Goal: Task Accomplishment & Management: Manage account settings

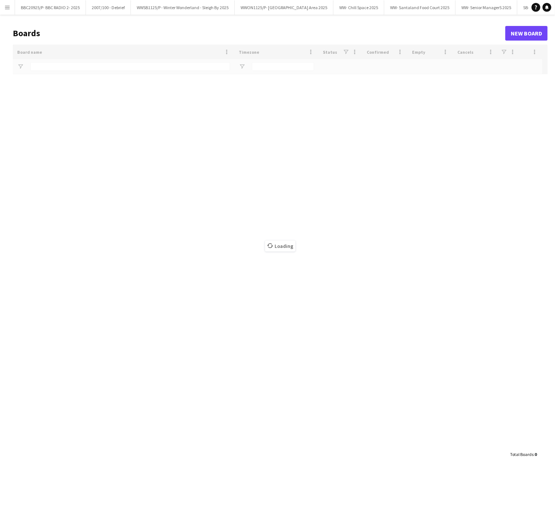
type input "******"
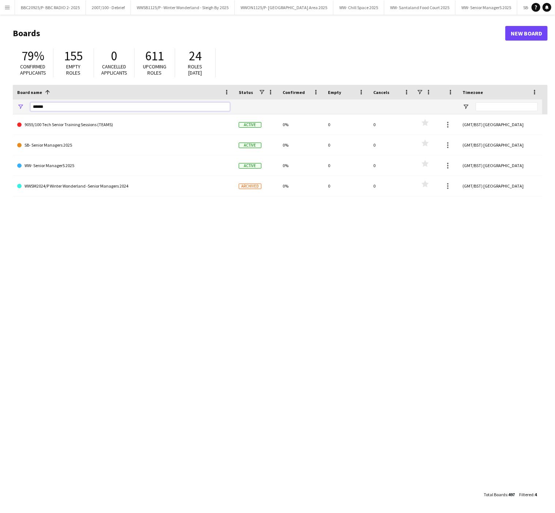
drag, startPoint x: 63, startPoint y: 109, endPoint x: 0, endPoint y: 112, distance: 62.2
click at [0, 112] on main "Boards New Board 79% Confirmed applicants 155 Empty roles 0 Cancelled applicant…" at bounding box center [277, 264] width 555 height 498
type input "*"
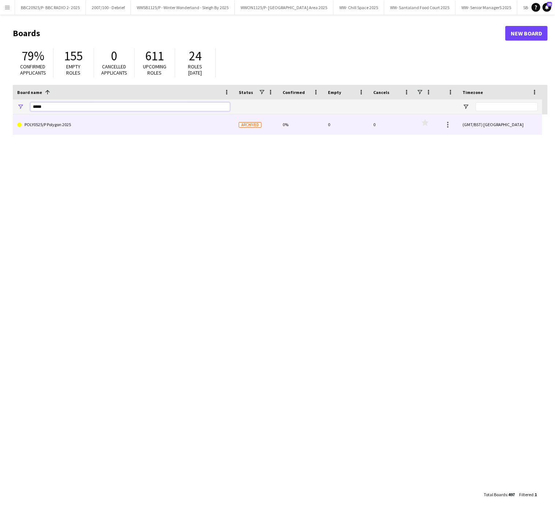
type input "*****"
click at [56, 122] on link "POLY0525/P Polygon 2025" at bounding box center [123, 124] width 213 height 20
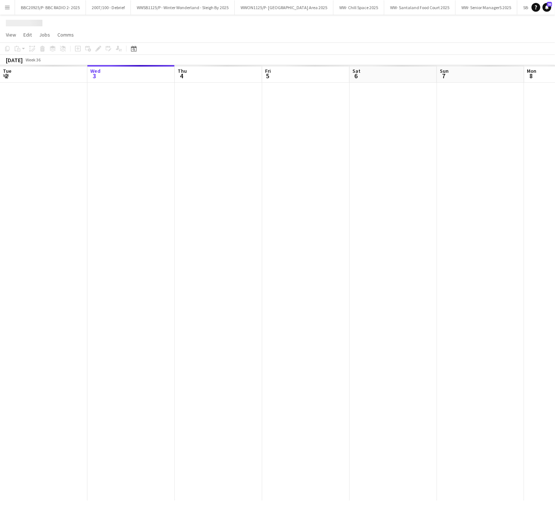
scroll to position [0, 137]
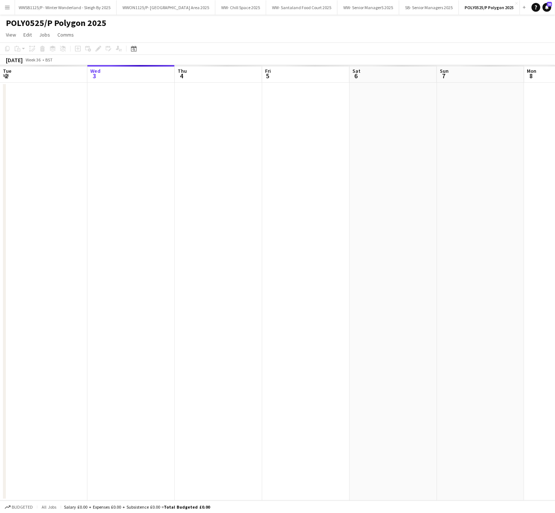
click at [146, 220] on div at bounding box center [349, 292] width 1049 height 418
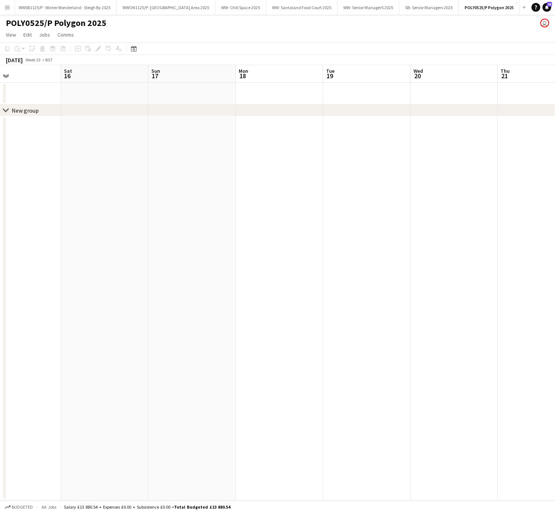
scroll to position [0, 193]
click at [134, 49] on icon at bounding box center [134, 49] width 3 height 3
click at [178, 76] on span "Previous month" at bounding box center [177, 74] width 15 height 15
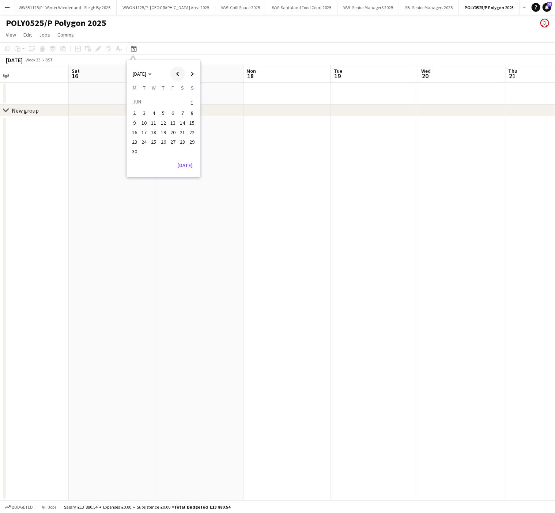
click at [176, 74] on span "Previous month" at bounding box center [177, 74] width 15 height 15
click at [135, 130] on span "19" at bounding box center [134, 132] width 9 height 9
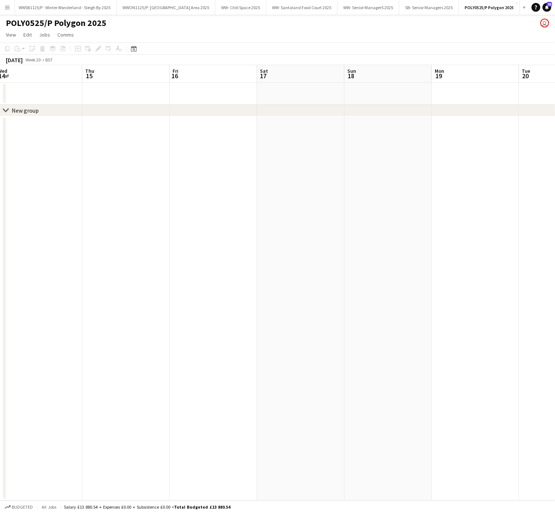
drag, startPoint x: 252, startPoint y: 330, endPoint x: 440, endPoint y: 346, distance: 189.4
click at [440, 346] on app-calendar-viewport "Mon 12 Tue 13 Wed 14 Thu 15 Fri 16 Sat 17 Sun 18 Mon 19 Tue 20 Wed 21 Thu 22 Fr…" at bounding box center [277, 282] width 555 height 435
drag, startPoint x: 67, startPoint y: 303, endPoint x: 538, endPoint y: 285, distance: 472.0
click at [538, 285] on app-calendar-viewport "Tue 6 Wed 7 Thu 8 Fri 9 Sat 10 Sun 11 Mon 12 Tue 13 Wed 14 Thu 15 Fri 16 Sat 17" at bounding box center [277, 282] width 555 height 435
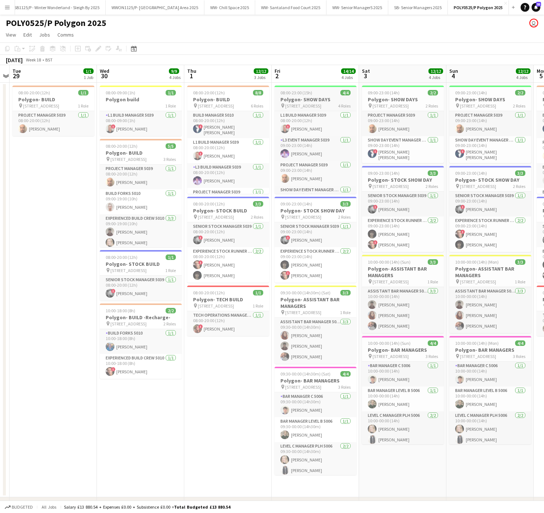
scroll to position [19, 0]
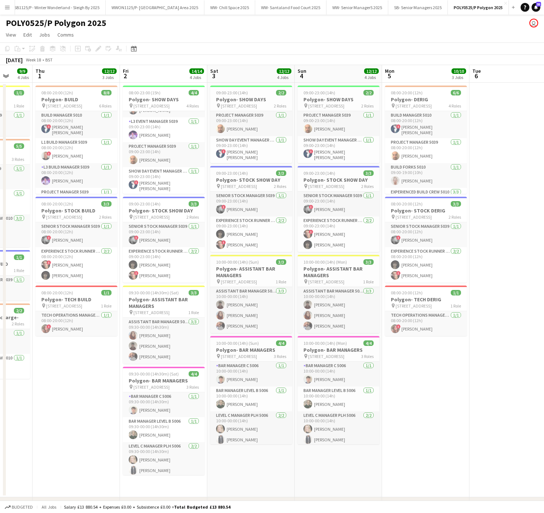
drag, startPoint x: 357, startPoint y: 365, endPoint x: 204, endPoint y: 365, distance: 152.8
click at [204, 365] on app-calendar-viewport "Sun 27 Mon 28 Tue 29 1/1 1 Job Wed 30 9/9 4 Jobs Thu 1 12/12 3 Jobs Fri 2 14/14…" at bounding box center [272, 298] width 544 height 466
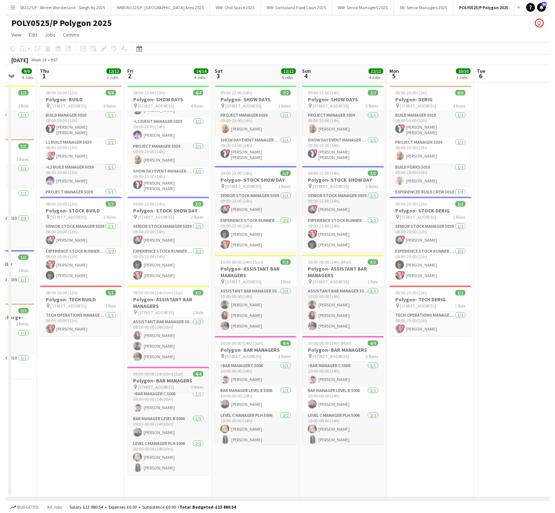
scroll to position [0, 0]
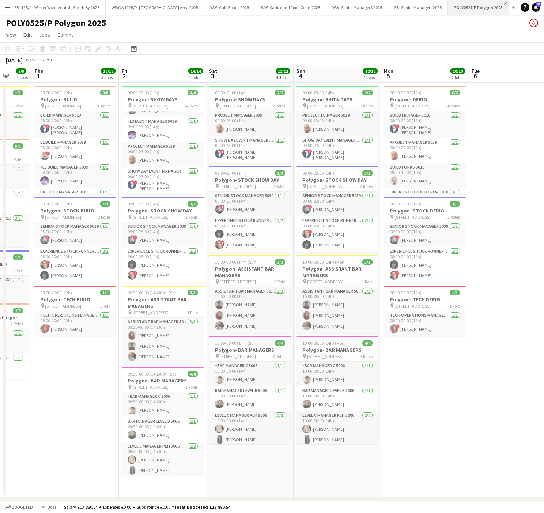
click at [507, 3] on app-icon "Close" at bounding box center [505, 3] width 3 height 3
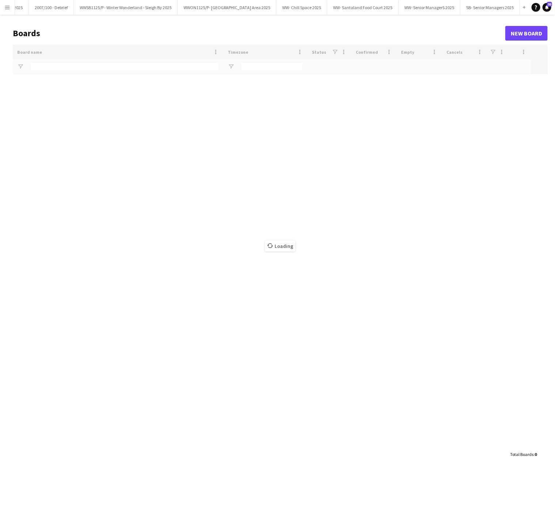
scroll to position [0, 76]
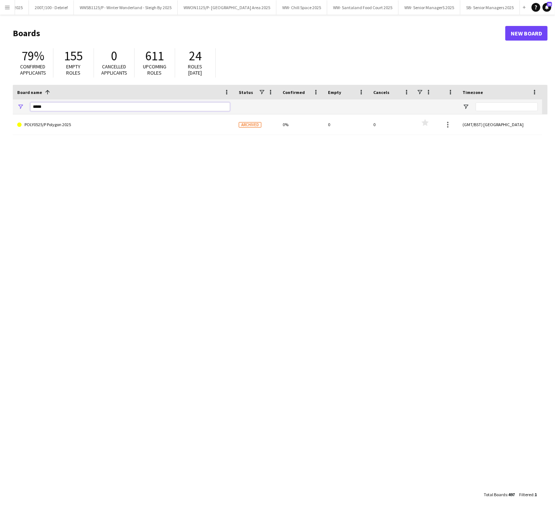
click at [63, 107] on input "*****" at bounding box center [130, 106] width 200 height 9
type input "*"
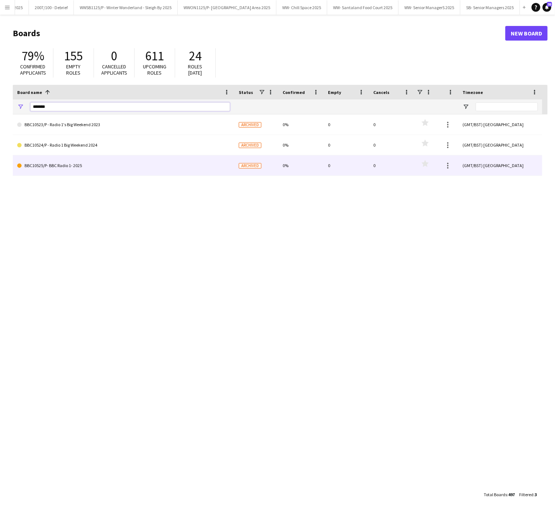
type input "*******"
click at [98, 170] on link "BBC10525/P- BBC Radio 1- 2025" at bounding box center [123, 165] width 213 height 20
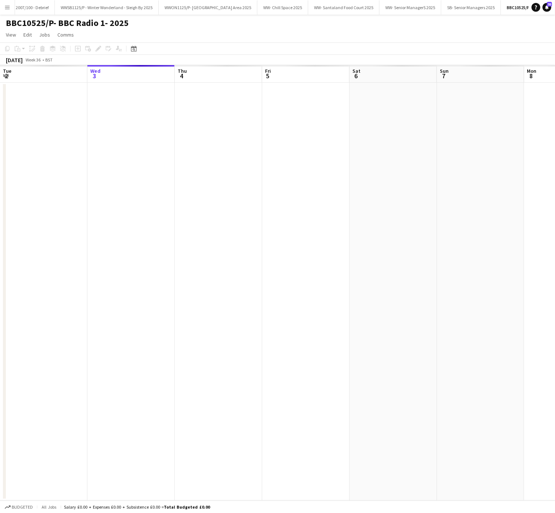
scroll to position [0, 147]
click at [128, 45] on div "Date picker [DATE] [DATE] [DATE] M [DATE] T [DATE] W [DATE] T [DATE] F [DATE] S…" at bounding box center [131, 48] width 16 height 9
click at [133, 48] on icon "Date picker" at bounding box center [134, 49] width 6 height 6
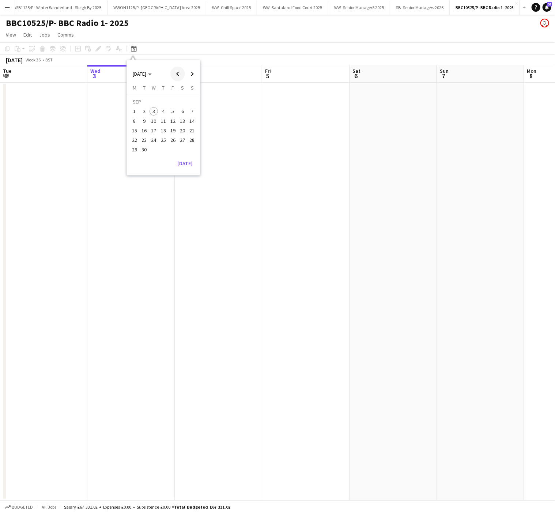
click at [177, 75] on span "Previous month" at bounding box center [177, 74] width 15 height 15
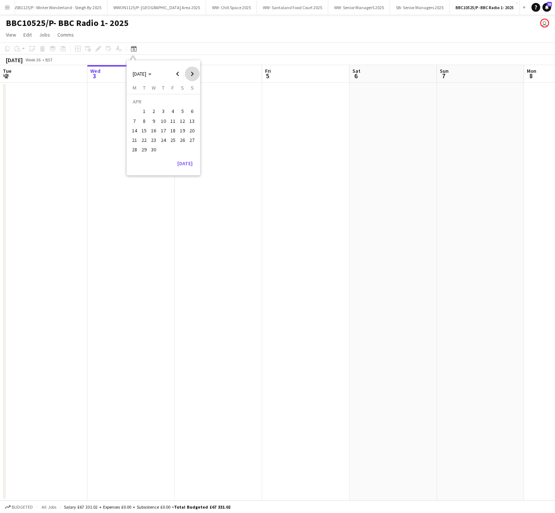
click at [199, 74] on span "Next month" at bounding box center [192, 74] width 15 height 15
click at [140, 138] on button "27" at bounding box center [144, 142] width 10 height 10
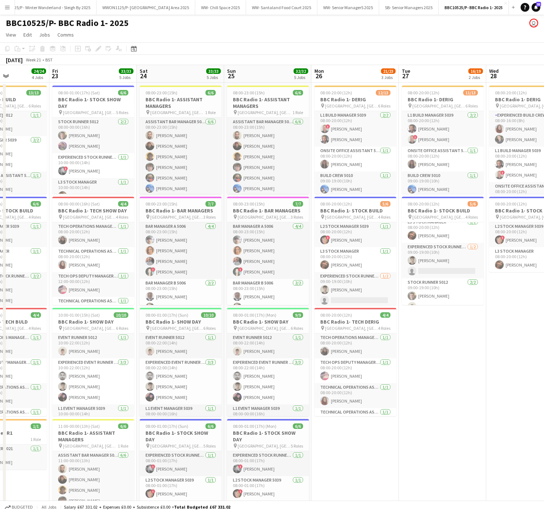
scroll to position [0, 203]
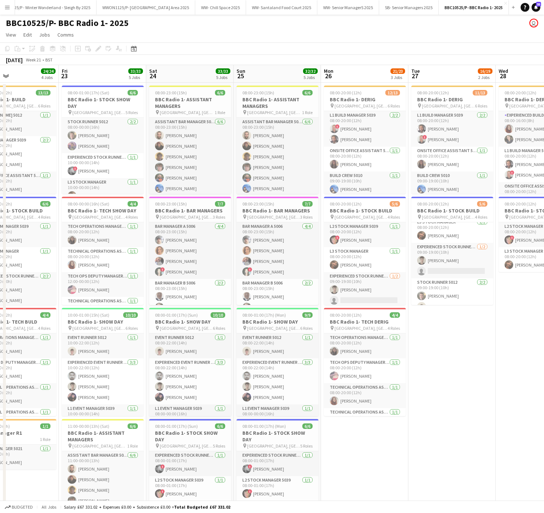
drag, startPoint x: 268, startPoint y: 394, endPoint x: 491, endPoint y: 412, distance: 223.8
click at [491, 412] on app-calendar-viewport "Tue 20 17/17 4 Jobs Wed 21 23/23 3 Jobs Thu 22 24/24 4 Jobs Fri 23 33/33 5 Jobs…" at bounding box center [272, 359] width 544 height 588
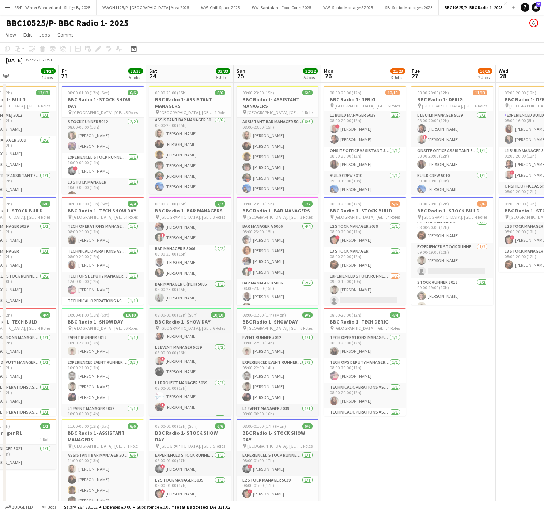
scroll to position [112, 0]
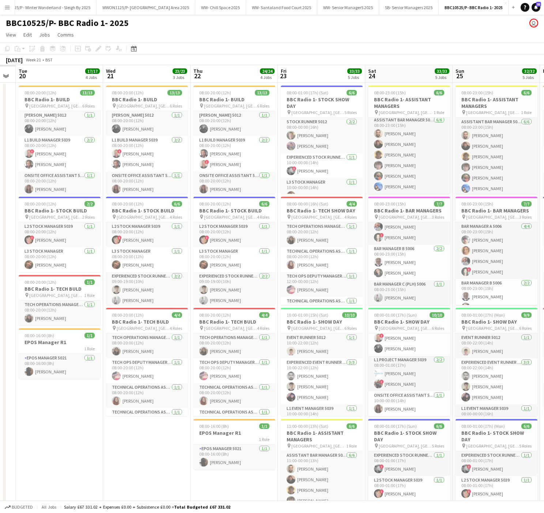
drag, startPoint x: 185, startPoint y: 200, endPoint x: 360, endPoint y: 211, distance: 175.8
click at [360, 211] on app-calendar-viewport "Sun 18 Mon 19 Tue 20 17/17 4 Jobs Wed 21 23/23 3 Jobs Thu 22 24/24 4 Jobs Fri 2…" at bounding box center [272, 359] width 544 height 588
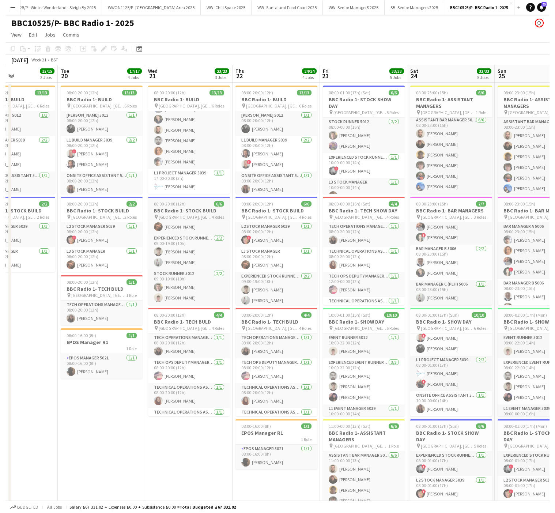
scroll to position [0, 0]
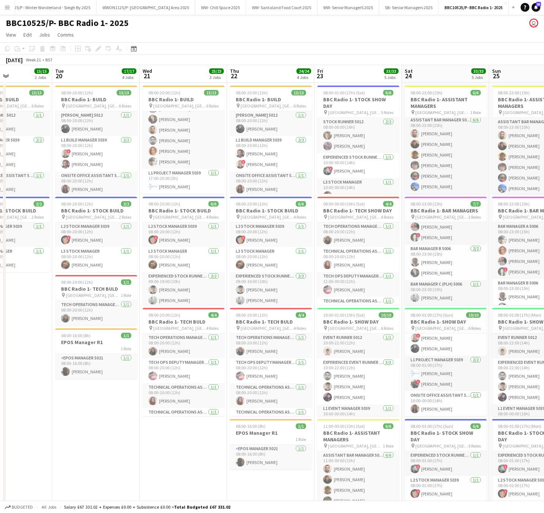
click at [4, 8] on app-icon "Menu" at bounding box center [7, 7] width 6 height 6
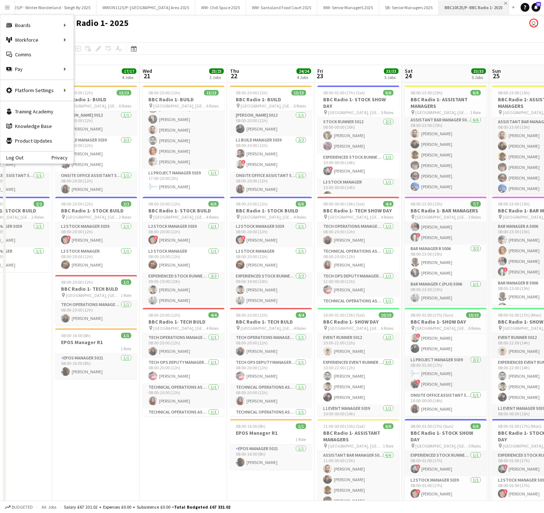
click at [507, 3] on app-icon "Close" at bounding box center [505, 3] width 3 height 3
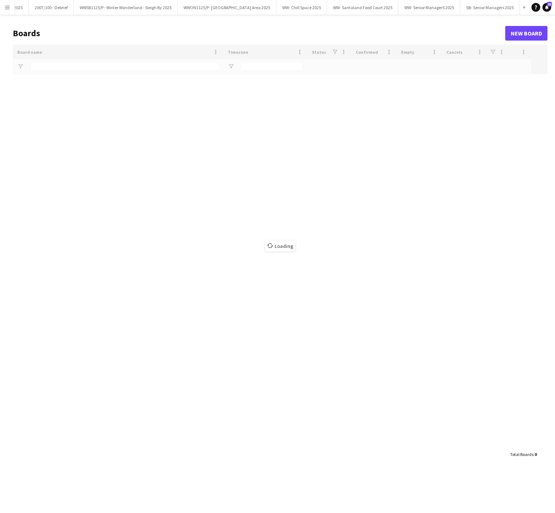
scroll to position [0, 76]
type input "*******"
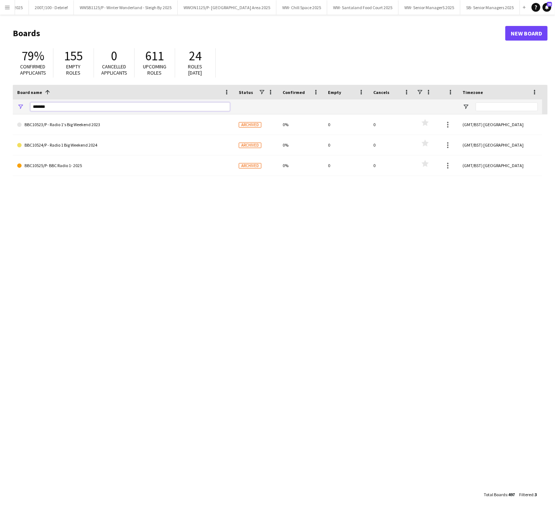
drag, startPoint x: 67, startPoint y: 108, endPoint x: 21, endPoint y: 95, distance: 48.4
click at [21, 95] on div "Board name 1 Timezone Status Confirmed" at bounding box center [277, 100] width 529 height 30
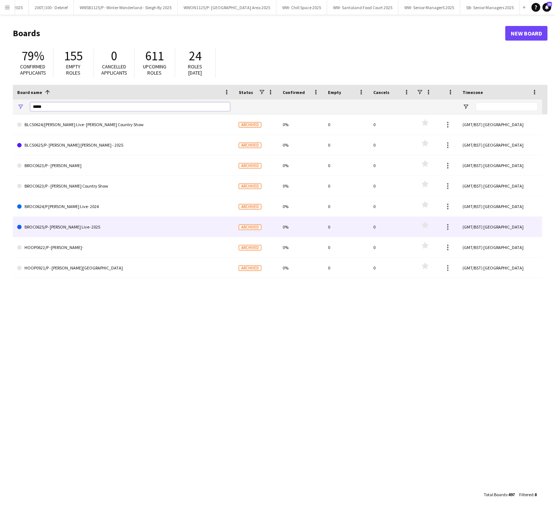
type input "*****"
click at [109, 222] on link "BROC0625/P- [PERSON_NAME] Live- 2025" at bounding box center [123, 227] width 213 height 20
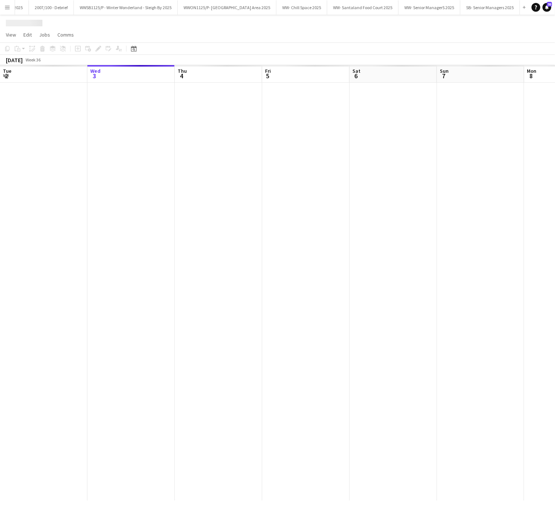
scroll to position [0, 152]
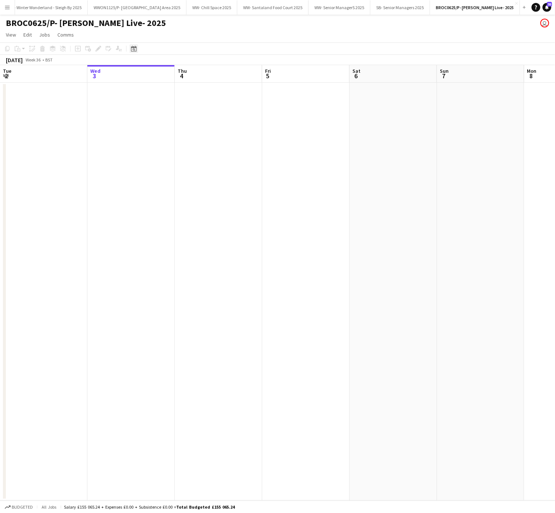
click at [131, 47] on icon "Date picker" at bounding box center [134, 49] width 6 height 6
click at [176, 77] on span "Previous month" at bounding box center [177, 74] width 15 height 15
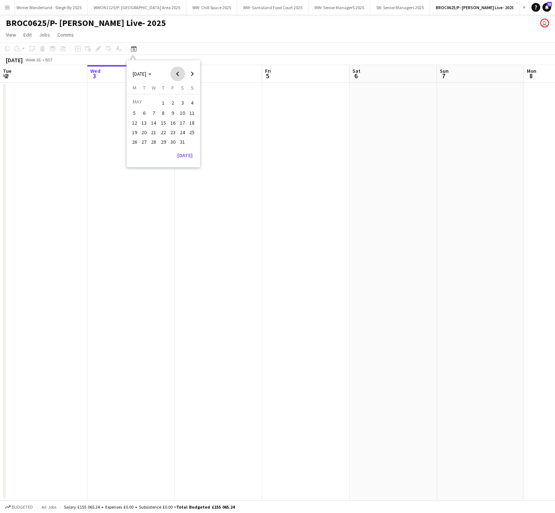
click at [176, 77] on span "Previous month" at bounding box center [177, 74] width 15 height 15
click at [193, 71] on span "Next month" at bounding box center [192, 74] width 15 height 15
click at [136, 120] on span "12" at bounding box center [134, 122] width 9 height 9
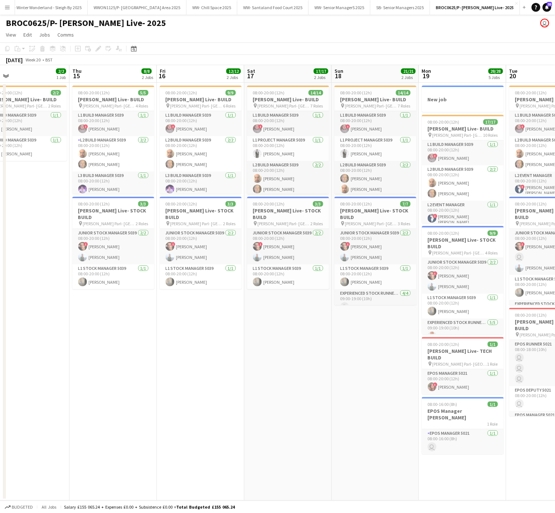
drag, startPoint x: 435, startPoint y: 349, endPoint x: 33, endPoint y: 324, distance: 403.4
click at [33, 324] on app-calendar-viewport "Sun 11 Mon 12 Tue 13 Wed 14 2/2 1 Job Thu 15 8/8 2 Jobs Fri 16 12/12 2 Jobs Sat…" at bounding box center [277, 282] width 555 height 435
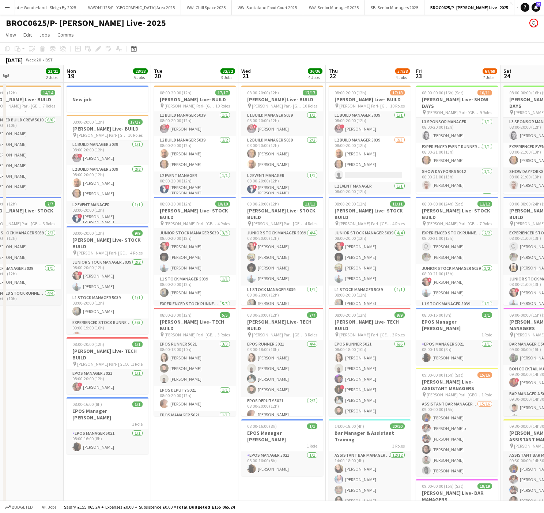
scroll to position [0, 230]
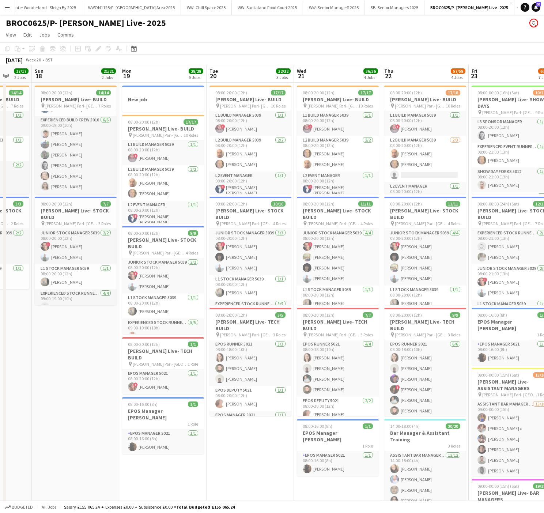
drag, startPoint x: 516, startPoint y: 471, endPoint x: 241, endPoint y: 475, distance: 275.0
click at [241, 475] on app-calendar-viewport "Thu 15 8/8 2 Jobs Fri 16 12/12 2 Jobs Sat 17 17/17 2 Jobs Sun 18 21/21 2 Jobs M…" at bounding box center [272, 416] width 544 height 702
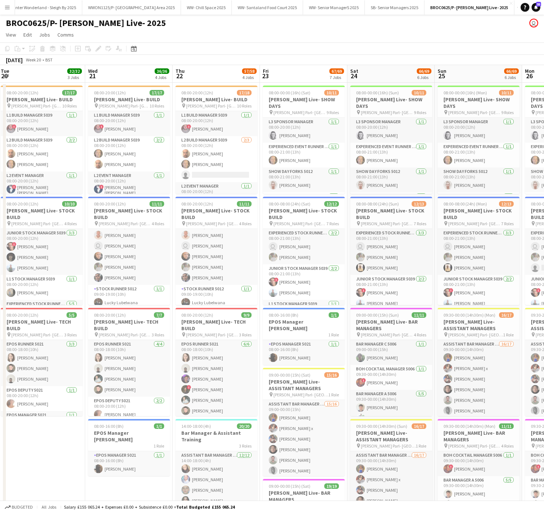
scroll to position [0, 264]
drag, startPoint x: 465, startPoint y: 334, endPoint x: 257, endPoint y: 339, distance: 208.1
click at [257, 339] on app-calendar-viewport "Sat 17 17/17 2 Jobs Sun 18 21/21 2 Jobs Mon 19 28/28 5 Jobs Tue 20 32/32 3 Jobs…" at bounding box center [272, 416] width 544 height 702
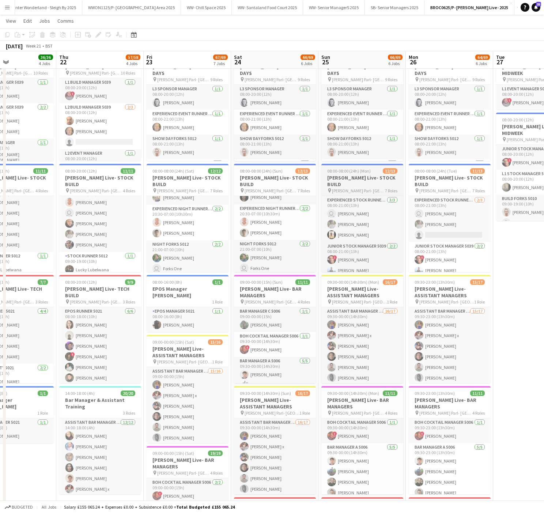
scroll to position [158, 0]
click at [513, 2] on app-icon "Close" at bounding box center [511, 3] width 3 height 3
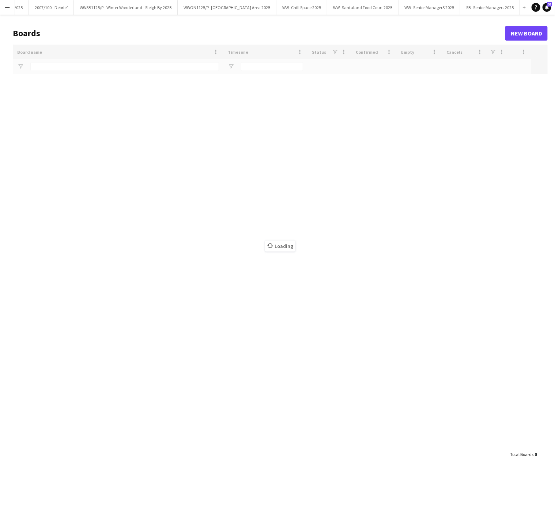
scroll to position [0, 76]
type input "*****"
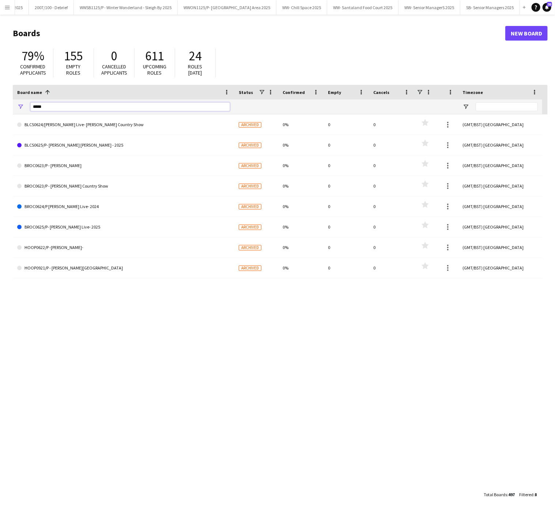
drag, startPoint x: 54, startPoint y: 107, endPoint x: -4, endPoint y: 109, distance: 57.4
click at [0, 109] on html "Menu Boards Boards Boards All jobs Status Workforce Workforce My Workforce Recr…" at bounding box center [277, 256] width 555 height 513
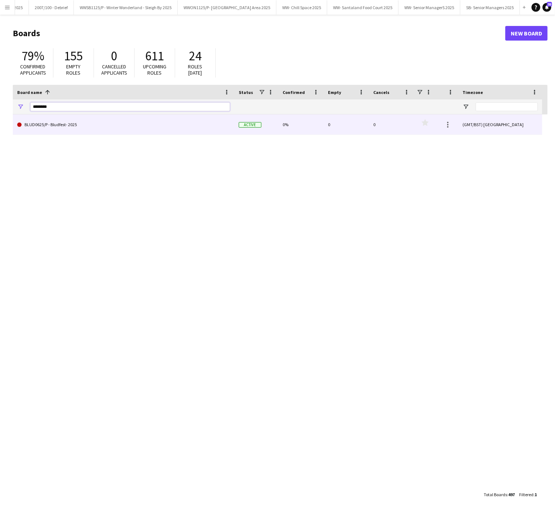
type input "********"
click at [40, 128] on link "BLUD0625/P - Bludfest- 2025" at bounding box center [123, 124] width 213 height 20
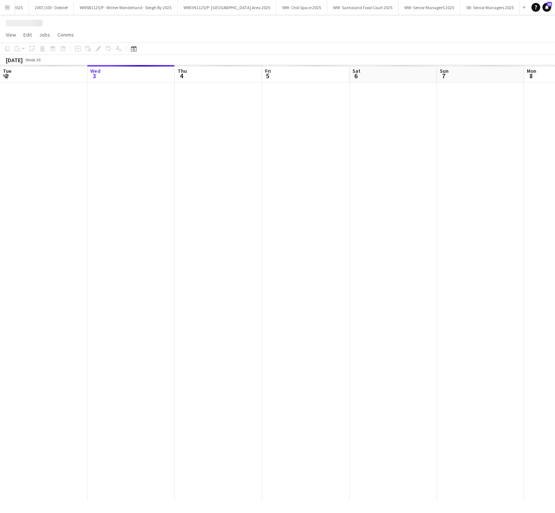
scroll to position [0, 141]
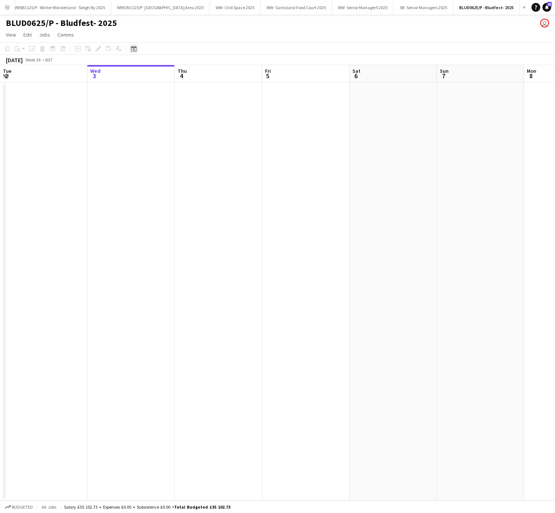
click at [132, 48] on icon "Date picker" at bounding box center [134, 49] width 6 height 6
click at [176, 71] on span "Previous month" at bounding box center [177, 74] width 15 height 15
click at [168, 121] on button "13" at bounding box center [173, 123] width 10 height 10
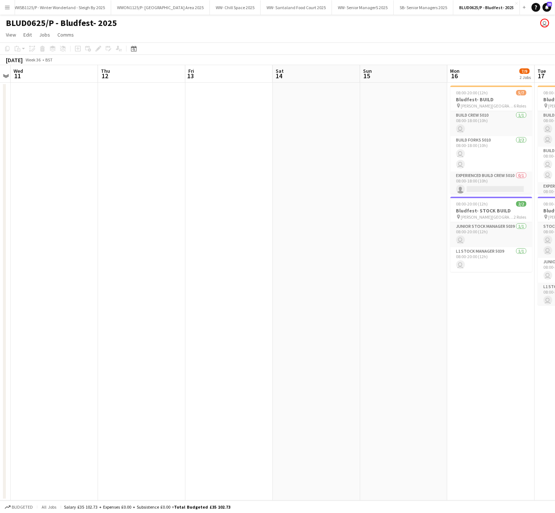
click at [160, 276] on app-date-cell at bounding box center [141, 292] width 87 height 418
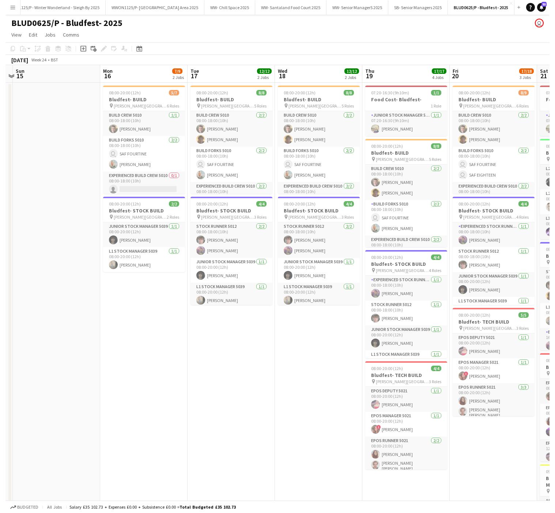
scroll to position [0, 311]
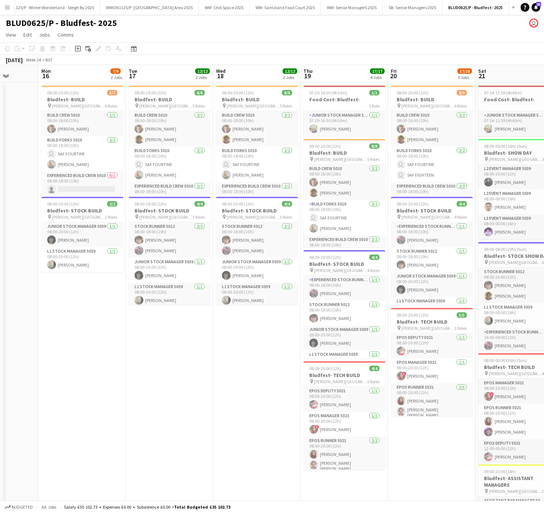
click at [5, 2] on button "Menu" at bounding box center [7, 7] width 15 height 15
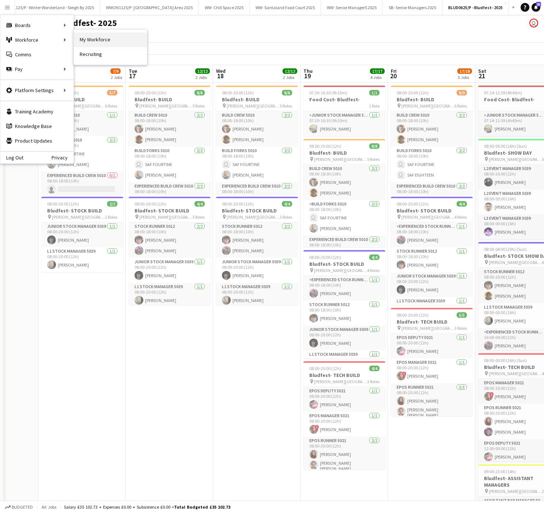
click at [85, 40] on link "My Workforce" at bounding box center [110, 40] width 73 height 15
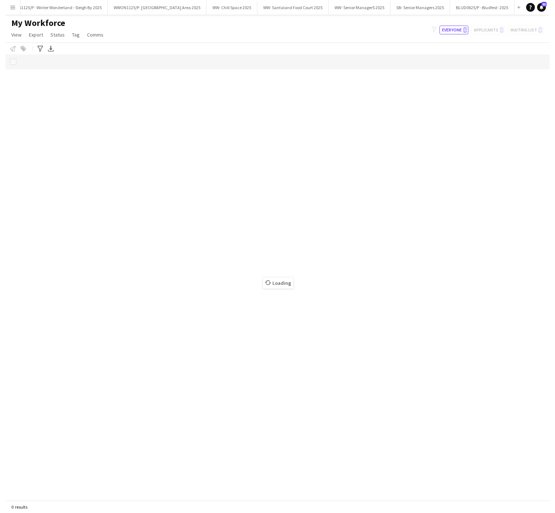
scroll to position [0, 140]
click at [509, 8] on button "BLUD0625/P - Bludfest- 2025 Close" at bounding box center [488, 7] width 64 height 14
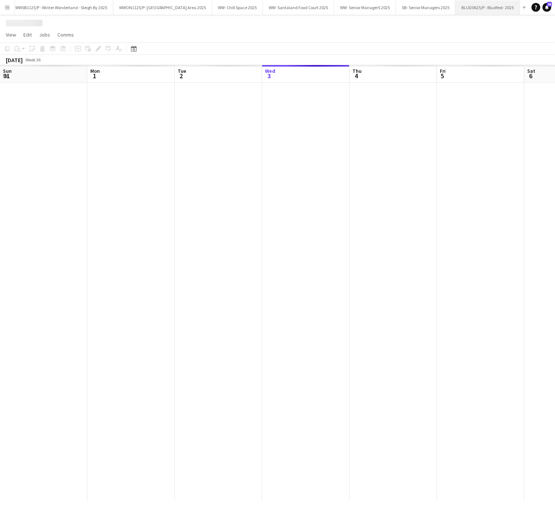
scroll to position [0, 175]
click at [516, 2] on app-icon "Close" at bounding box center [516, 3] width 3 height 3
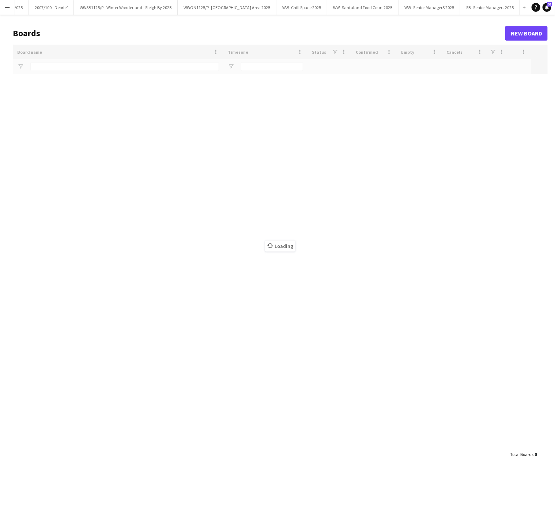
scroll to position [0, 76]
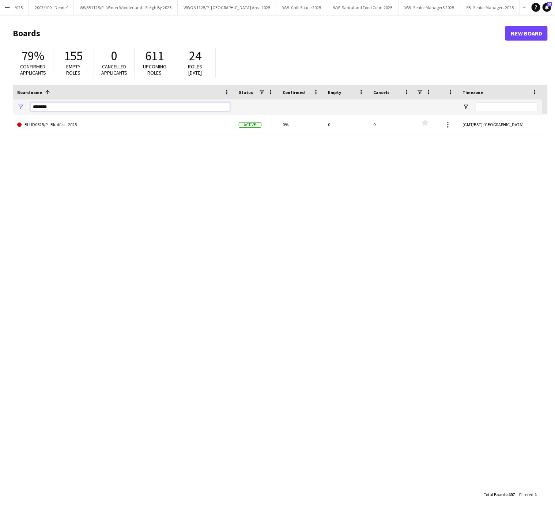
click at [63, 103] on input "********" at bounding box center [130, 106] width 200 height 9
type input "*"
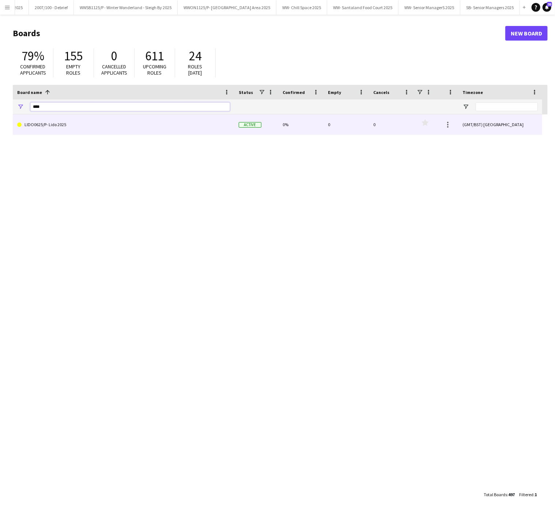
type input "****"
click at [61, 129] on link "LIDO0625/P- Lido 2025" at bounding box center [123, 124] width 213 height 20
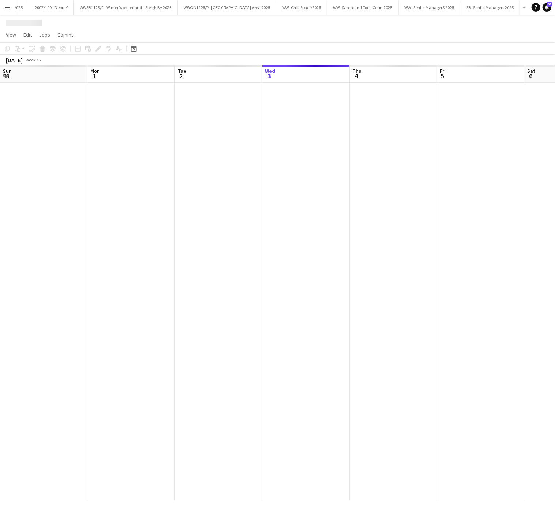
scroll to position [0, 175]
click at [131, 49] on icon at bounding box center [133, 49] width 5 height 6
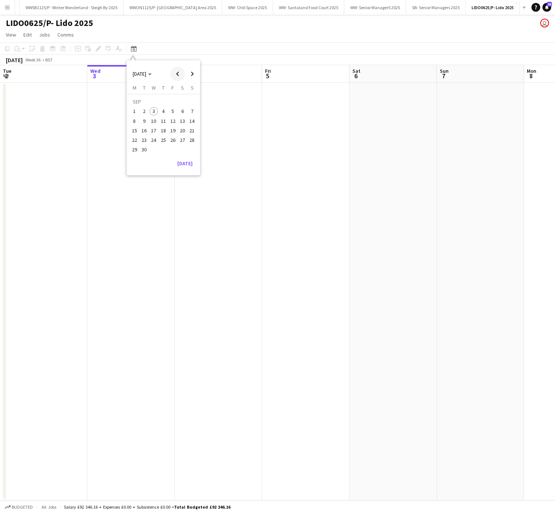
click at [182, 75] on span "Previous month" at bounding box center [177, 74] width 15 height 15
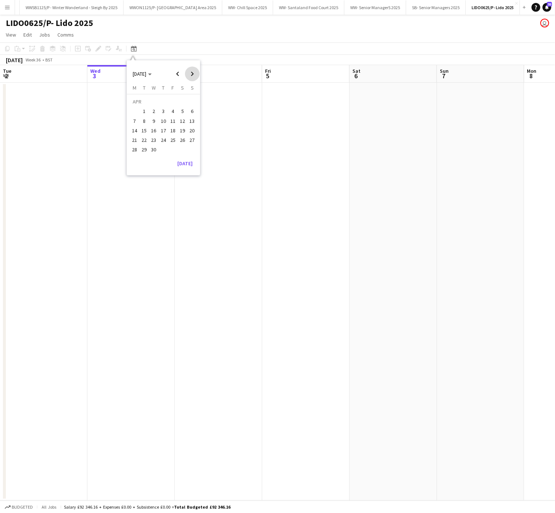
click at [192, 74] on span "Next month" at bounding box center [192, 74] width 15 height 15
click at [157, 136] on button "21" at bounding box center [154, 133] width 10 height 10
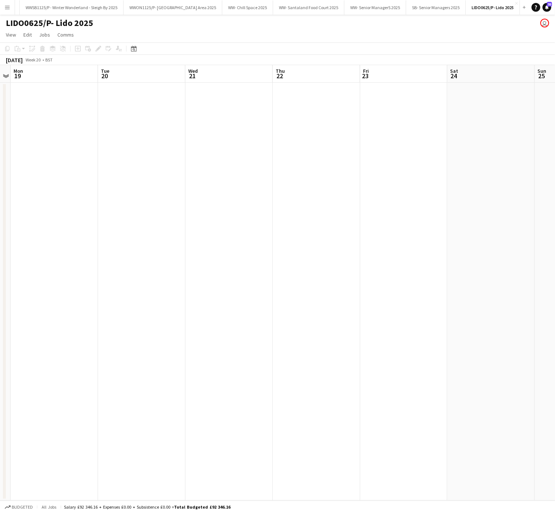
click at [225, 361] on app-date-cell at bounding box center [228, 292] width 87 height 418
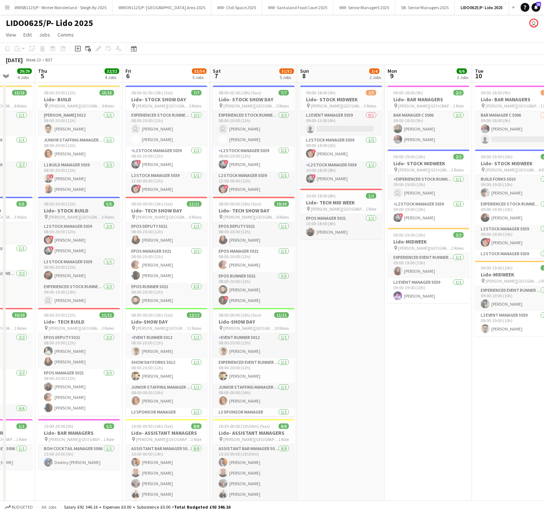
scroll to position [15, 0]
click at [343, 327] on app-date-cell "09:00-18:00 (9h) 2/3 Lido- STOCK MIDWEEK pin [PERSON_NAME][GEOGRAPHIC_DATA] 3 R…" at bounding box center [340, 368] width 87 height 570
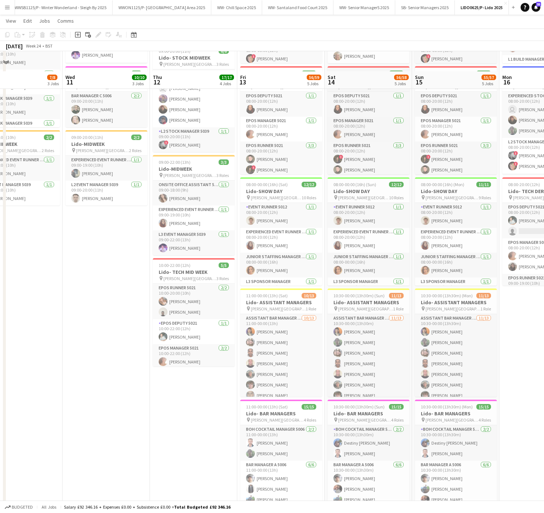
scroll to position [151, 0]
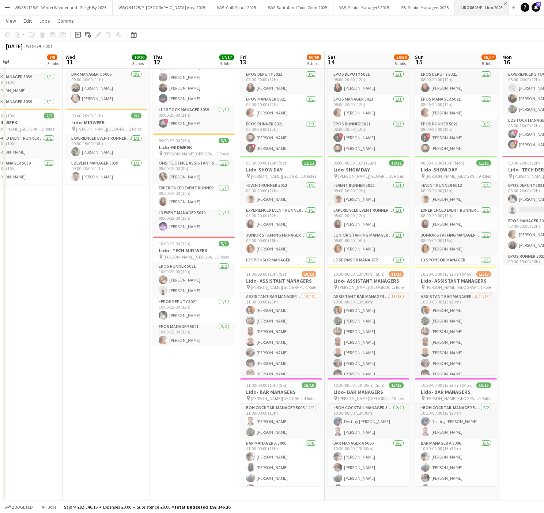
click at [507, 3] on app-icon "Close" at bounding box center [505, 3] width 3 height 3
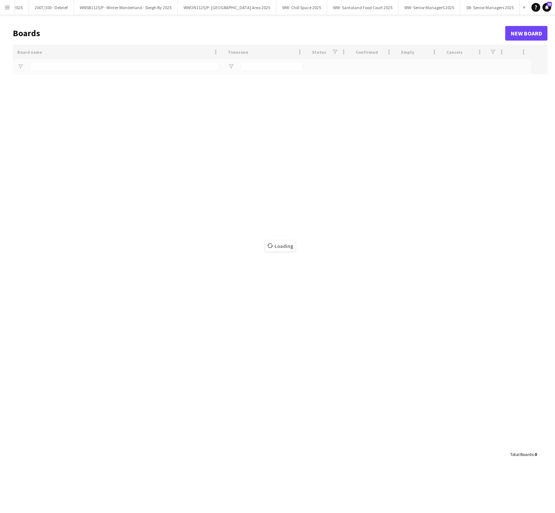
scroll to position [0, 76]
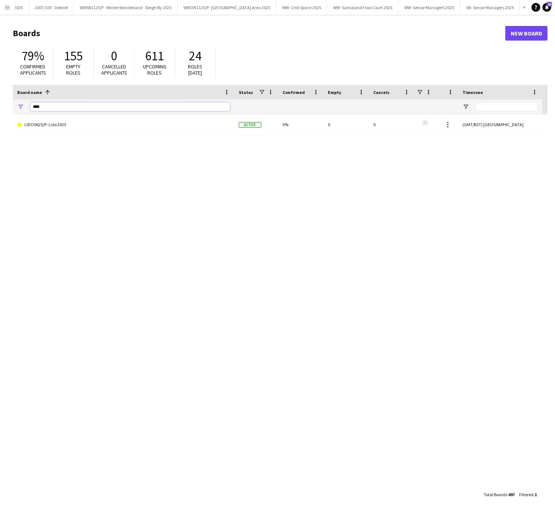
click at [76, 110] on input "****" at bounding box center [130, 106] width 200 height 9
type input "*"
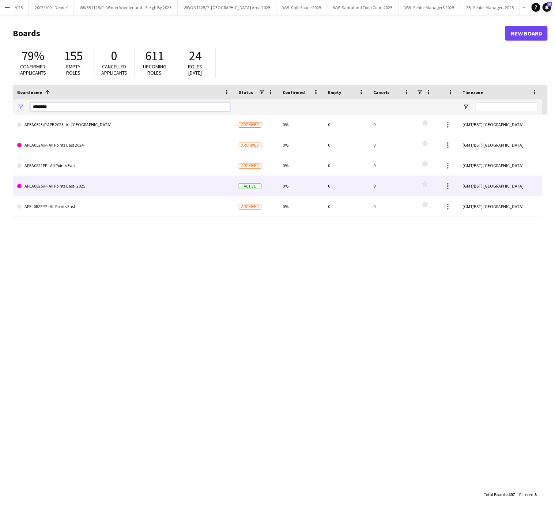
type input "********"
click at [83, 187] on link "APEA0825/P- All Points East- 2025" at bounding box center [123, 186] width 213 height 20
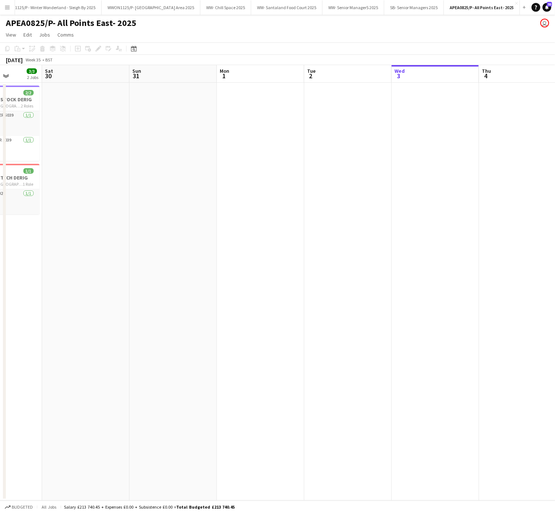
scroll to position [0, 190]
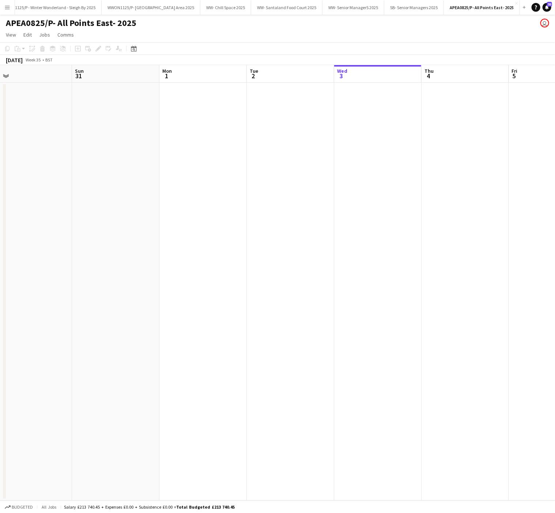
drag, startPoint x: 58, startPoint y: 200, endPoint x: 305, endPoint y: 224, distance: 248.0
click at [305, 224] on app-calendar-viewport "Thu 28 Fri 29 3/3 2 Jobs Sat 30 Sun 31 Mon 1 Tue 2 Wed 3 Thu 4 Fri 5 Sat 6 Sun …" at bounding box center [277, 282] width 555 height 435
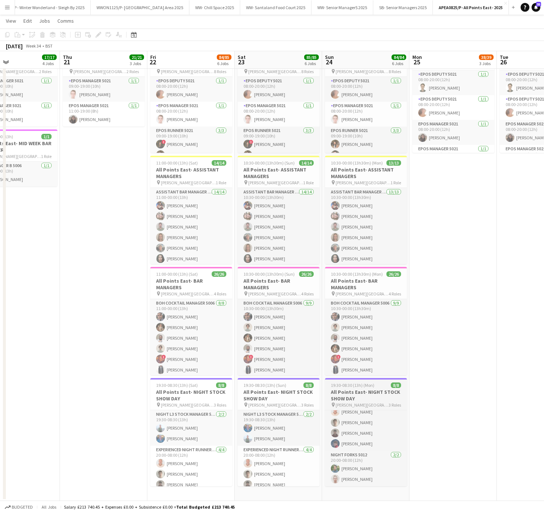
scroll to position [0, 0]
click at [28, 235] on app-date-cell "08:00-22:00 (14h) 4/4 All Points East- MID WEEK pin [PERSON_NAME] [GEOGRAPHIC_D…" at bounding box center [16, 160] width 87 height 682
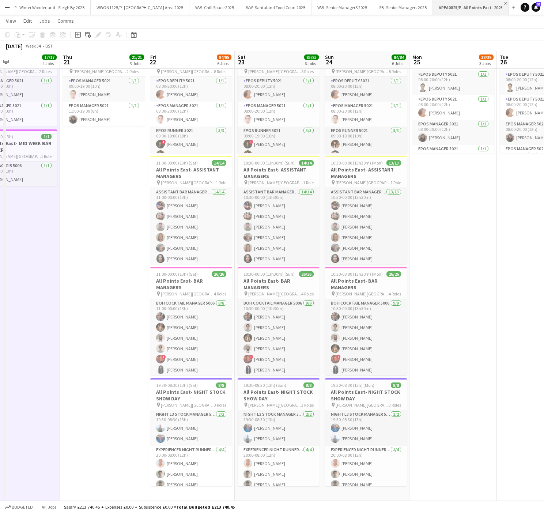
click at [507, 3] on app-icon "Close" at bounding box center [505, 3] width 3 height 3
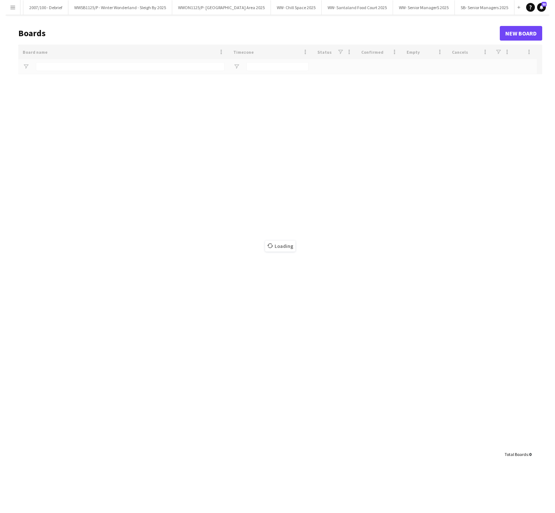
scroll to position [0, 76]
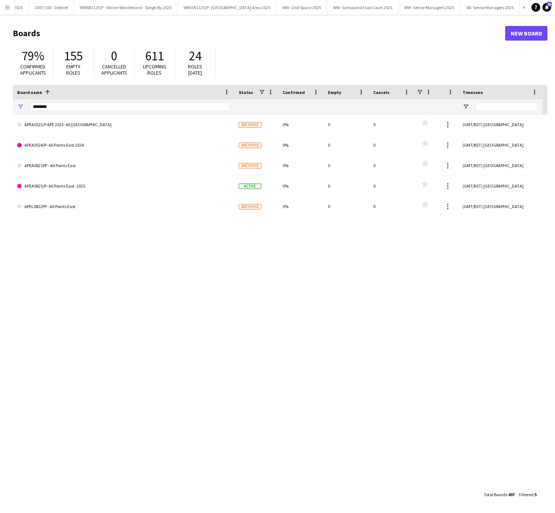
drag, startPoint x: 71, startPoint y: 112, endPoint x: 3, endPoint y: 118, distance: 68.6
click at [3, 118] on main "Boards New Board 79% Confirmed applicants 155 Empty roles 0 Cancelled applicant…" at bounding box center [277, 264] width 555 height 498
click at [58, 108] on input "********" at bounding box center [130, 106] width 200 height 9
type input "*"
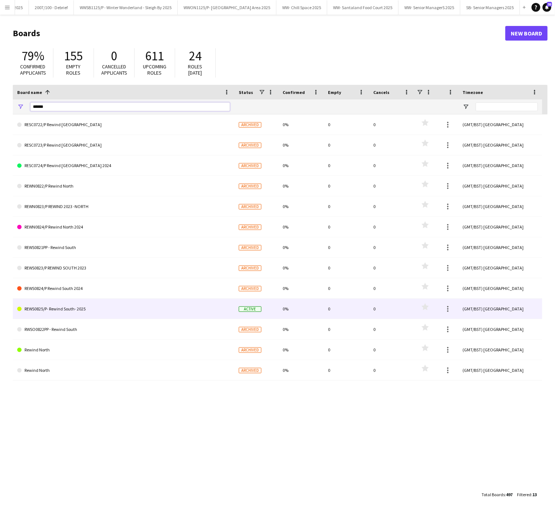
type input "******"
click at [76, 307] on link "REWS0825/P- Rewind South- 2025" at bounding box center [123, 309] width 213 height 20
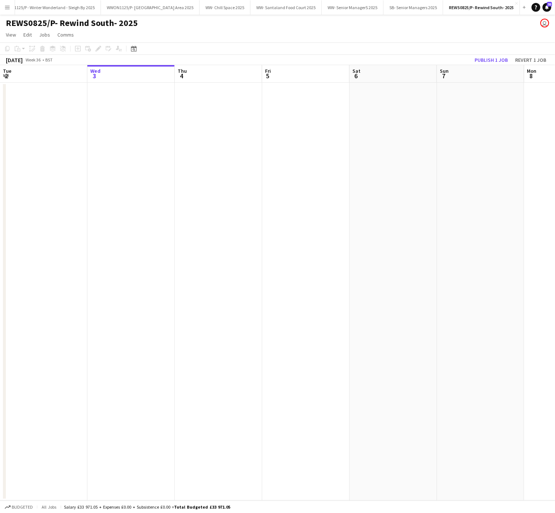
click at [59, 198] on app-date-cell at bounding box center [43, 292] width 87 height 418
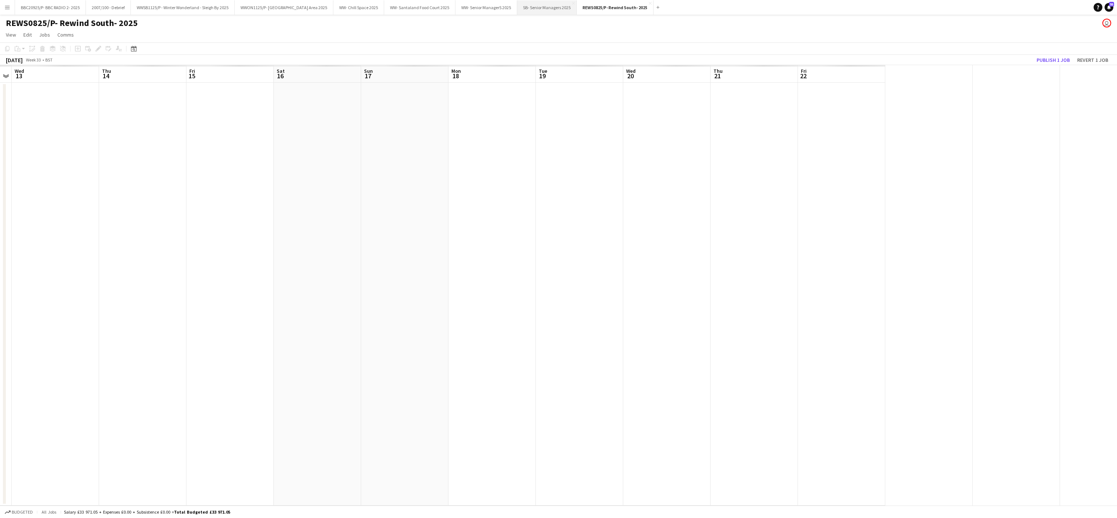
scroll to position [0, 0]
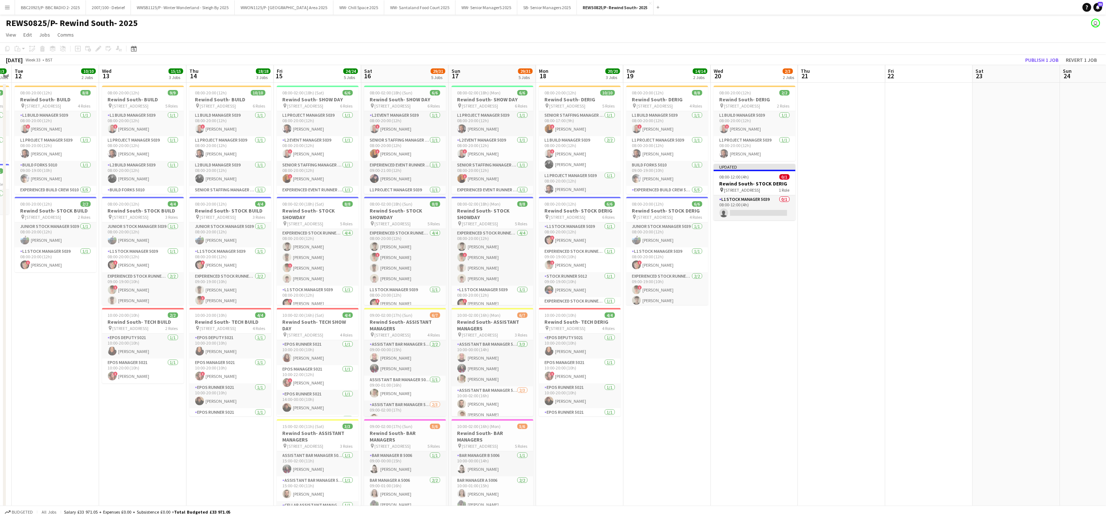
click at [175, 440] on app-date-cell "08:00-20:00 (12h) 9/9 Rewind South- BUILD pin [STREET_ADDRESS] 5 Roles L1 Build…" at bounding box center [142, 368] width 87 height 570
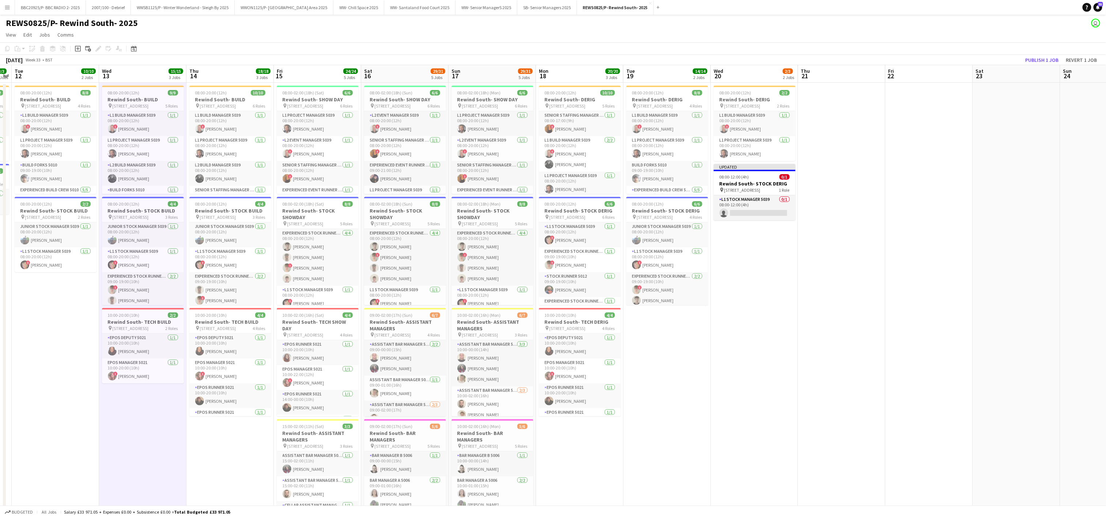
click at [209, 55] on div "[DATE] Week 33 • BST Publish 1 job Revert 1 job" at bounding box center [553, 60] width 1106 height 10
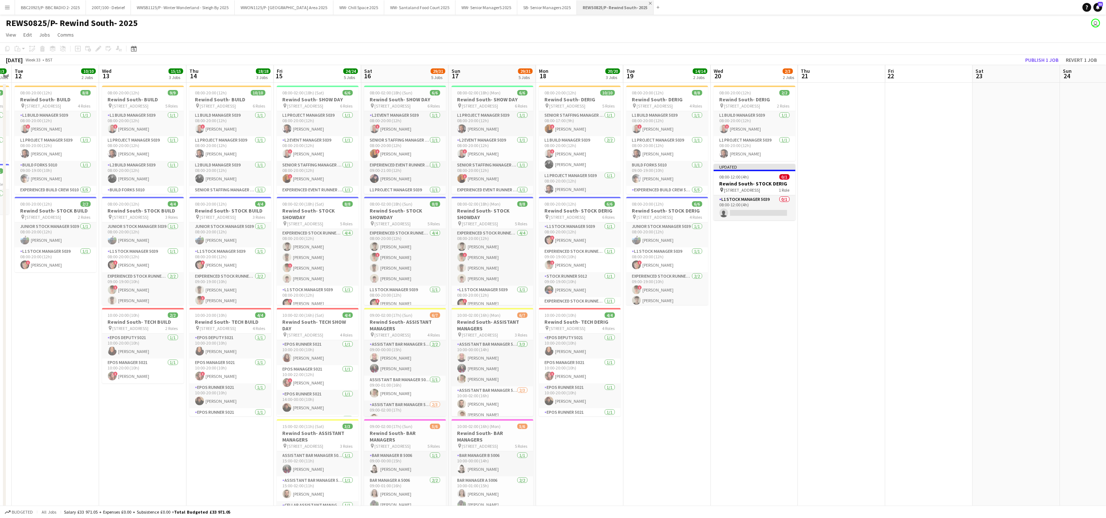
click at [555, 3] on app-icon "Close" at bounding box center [650, 3] width 3 height 3
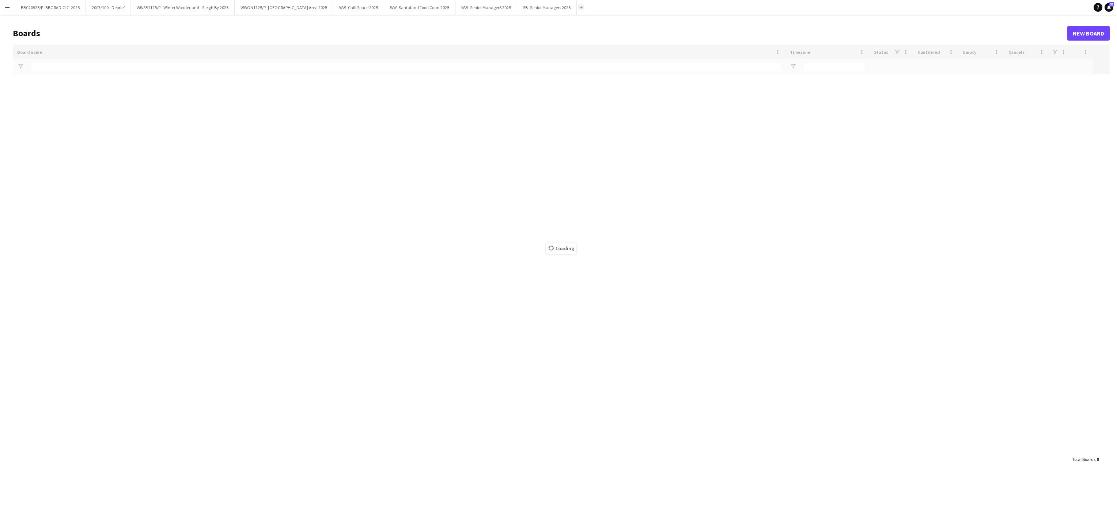
click at [555, 8] on app-icon "Add" at bounding box center [581, 7] width 3 height 3
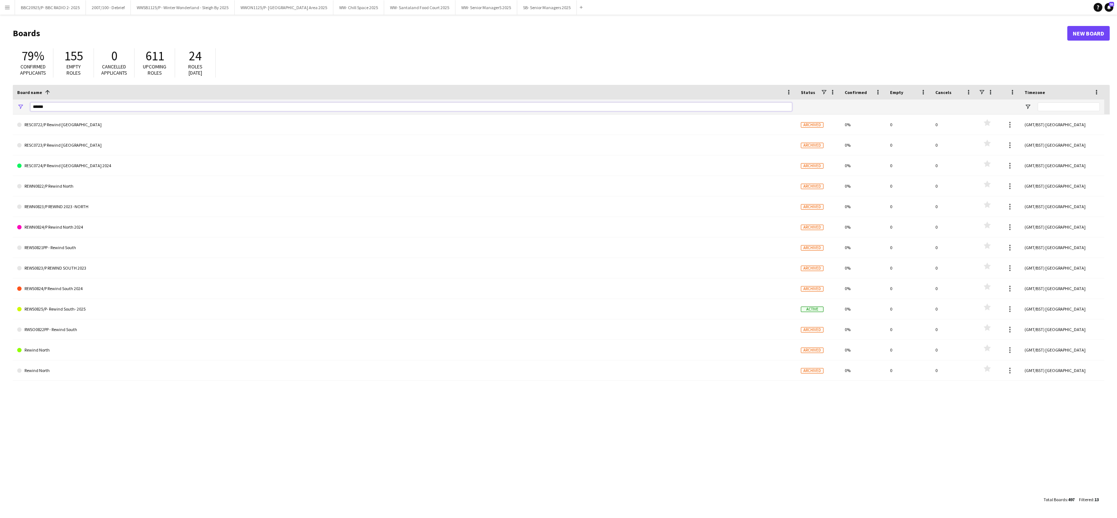
click at [69, 104] on input "******" at bounding box center [411, 106] width 762 height 9
type input "*"
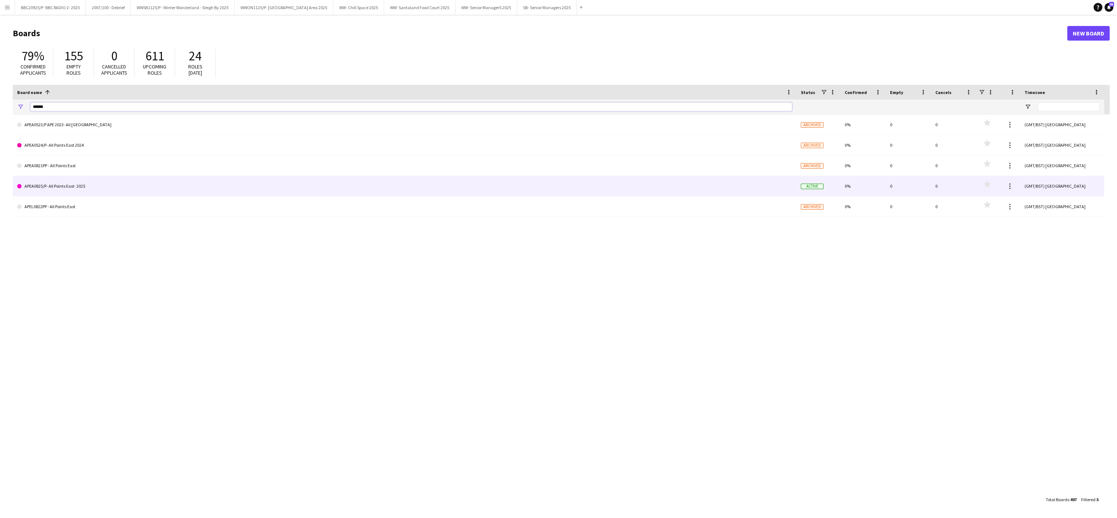
type input "******"
click at [103, 190] on link "APEA0825/P- All Points East- 2025" at bounding box center [404, 186] width 775 height 20
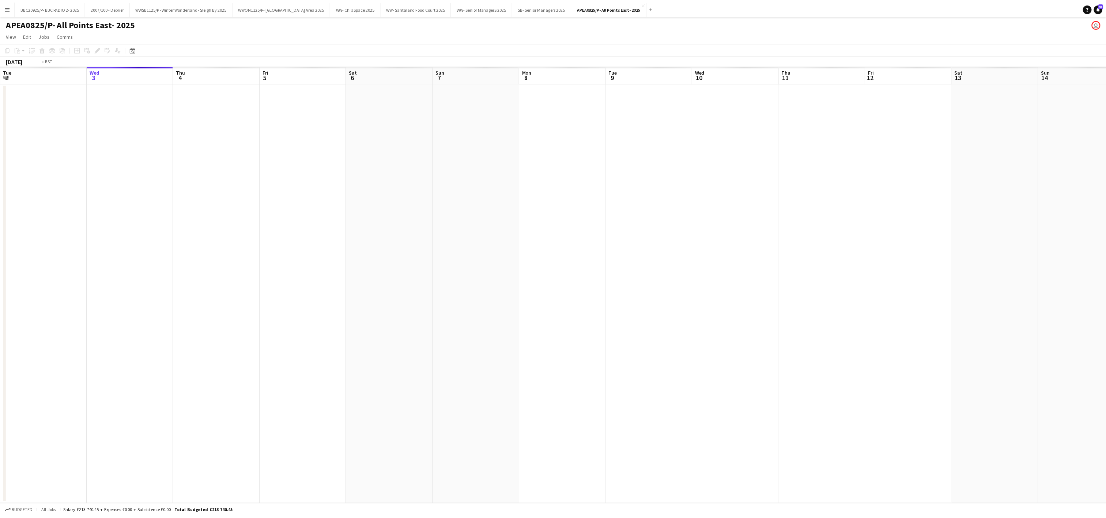
scroll to position [0, 218]
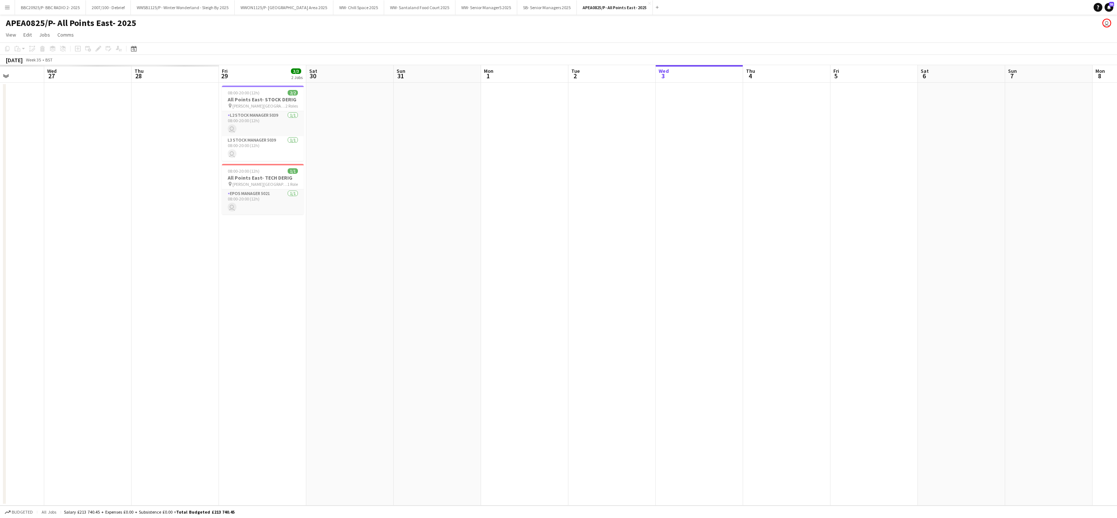
drag, startPoint x: 568, startPoint y: 317, endPoint x: 701, endPoint y: 314, distance: 133.5
click at [555, 314] on app-calendar-viewport "Sun 24 Mon 25 Tue 26 Wed 27 Thu 28 Fri 29 3/3 2 Jobs Sat 30 Sun 31 Mon 1 Tue 2 …" at bounding box center [558, 285] width 1117 height 440
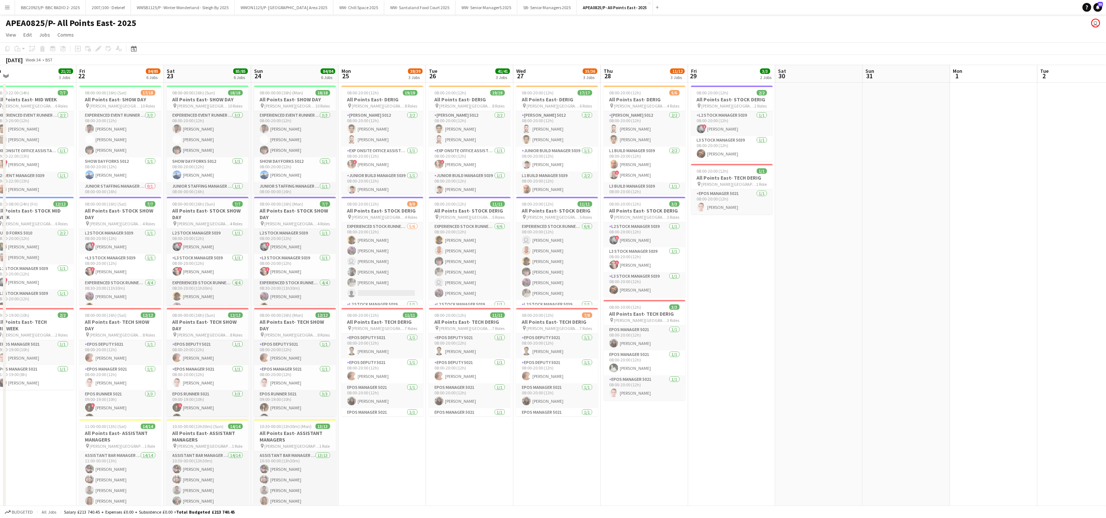
scroll to position [0, 156]
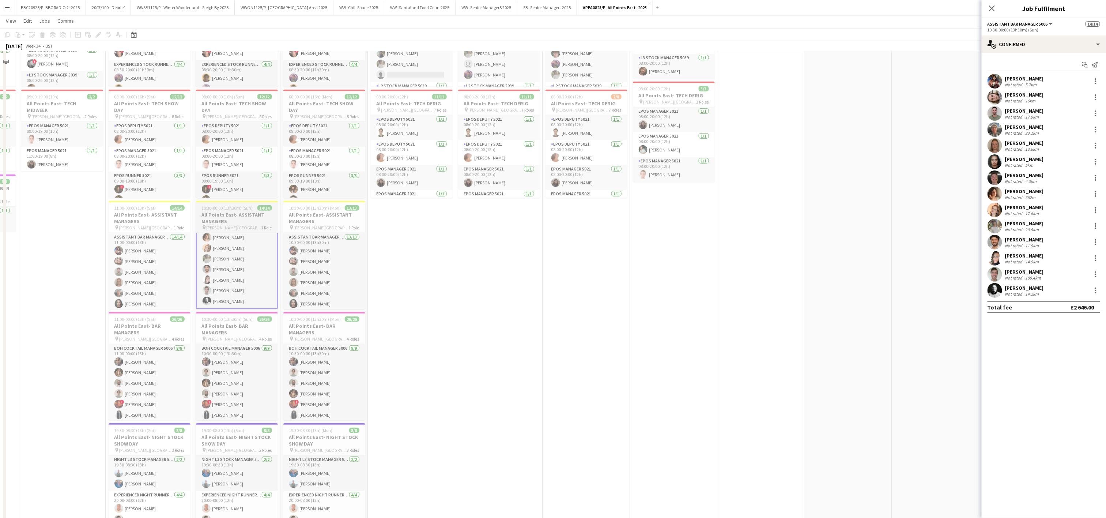
scroll to position [258, 0]
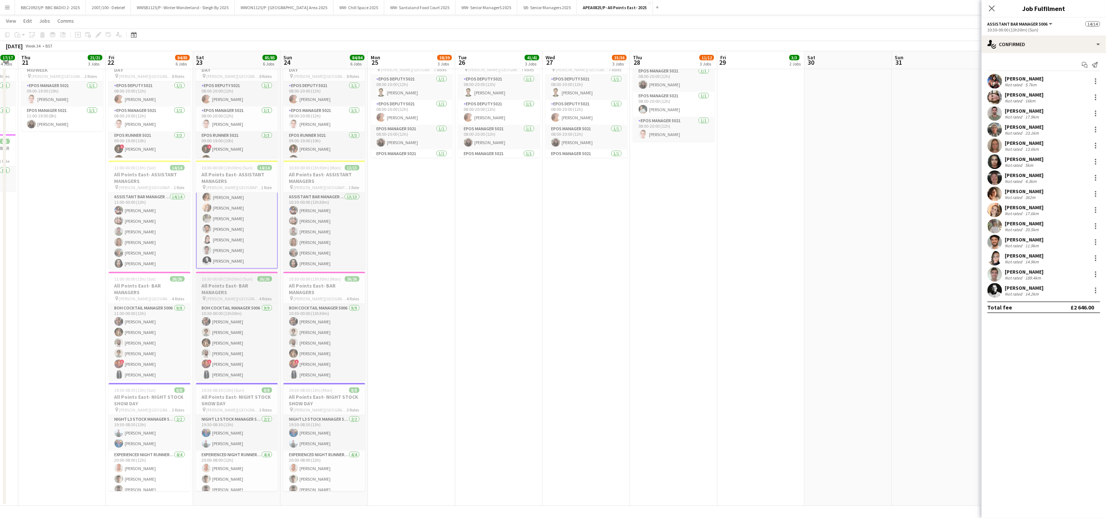
click at [221, 275] on app-job-card "10:30-00:00 (13h30m) (Sun) 26/26 All Points East- BAR MANAGERS pin [PERSON_NAME…" at bounding box center [237, 326] width 82 height 108
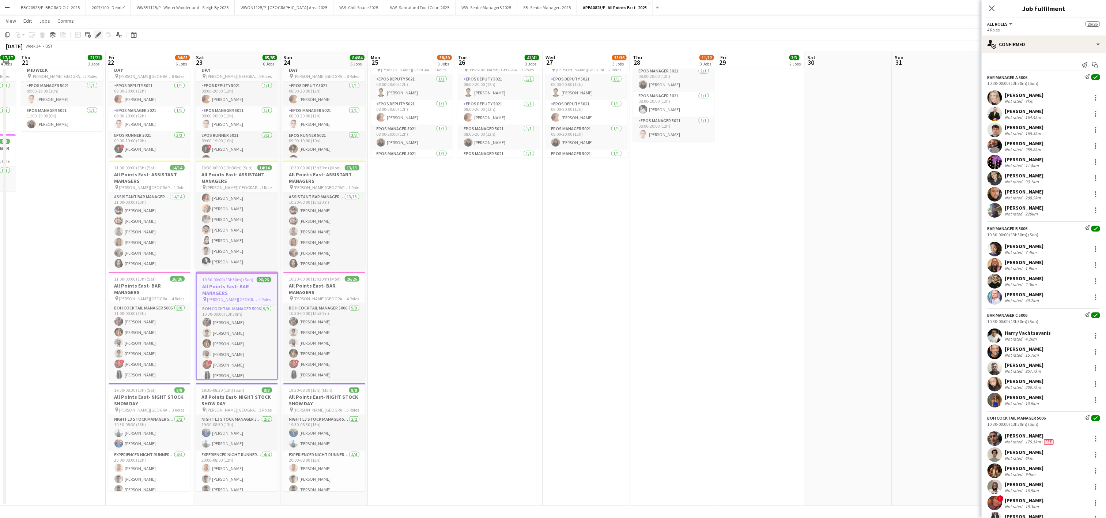
click at [95, 37] on icon "Edit" at bounding box center [98, 35] width 6 height 6
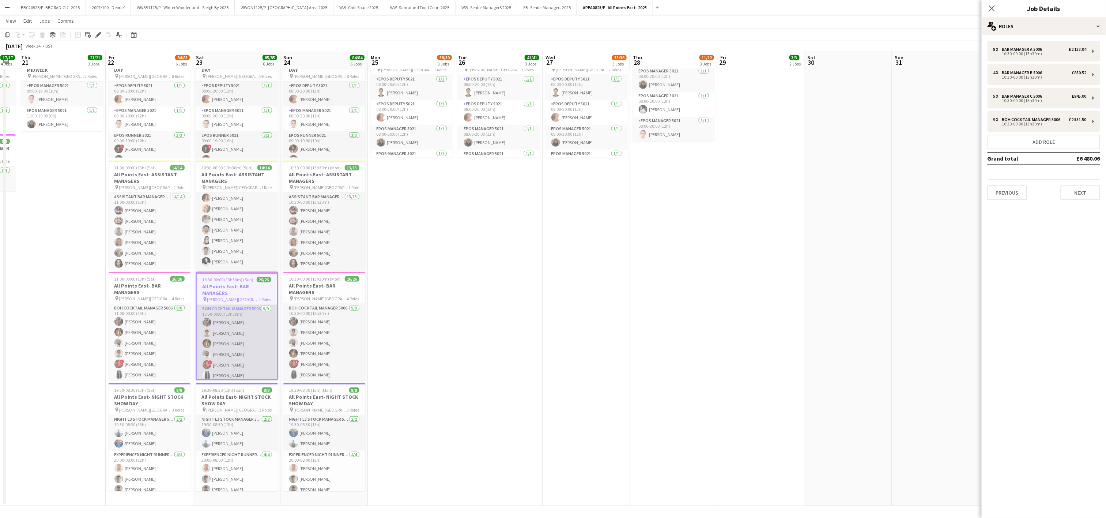
click at [249, 334] on app-card-role "BOH Cocktail Manager 5006 [DATE] 10:30-00:00 (13h30m) [PERSON_NAME] [PERSON_NAM…" at bounding box center [237, 360] width 80 height 110
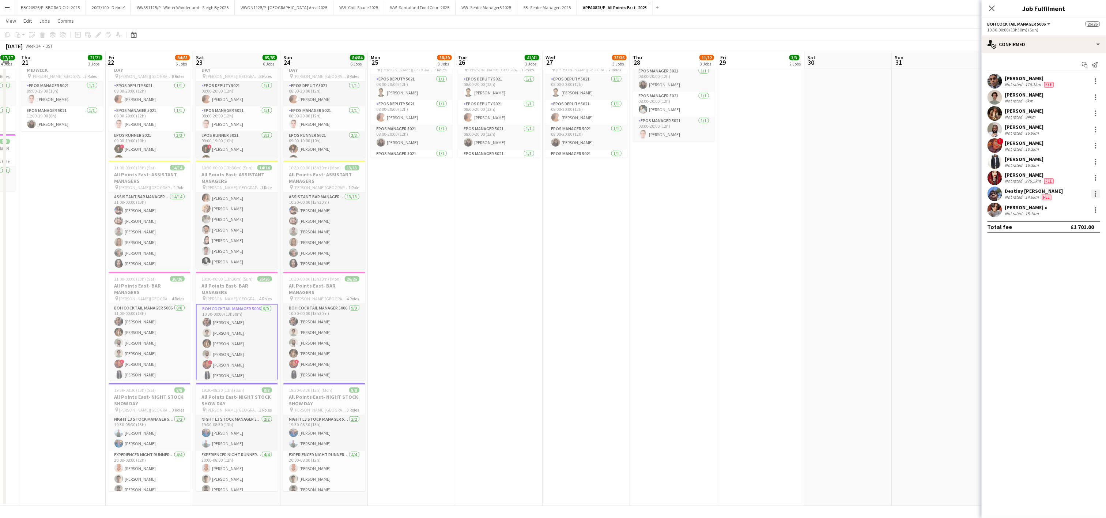
click at [555, 195] on div at bounding box center [1095, 193] width 9 height 9
click at [555, 206] on span "Edit fee" at bounding box center [1071, 208] width 45 height 7
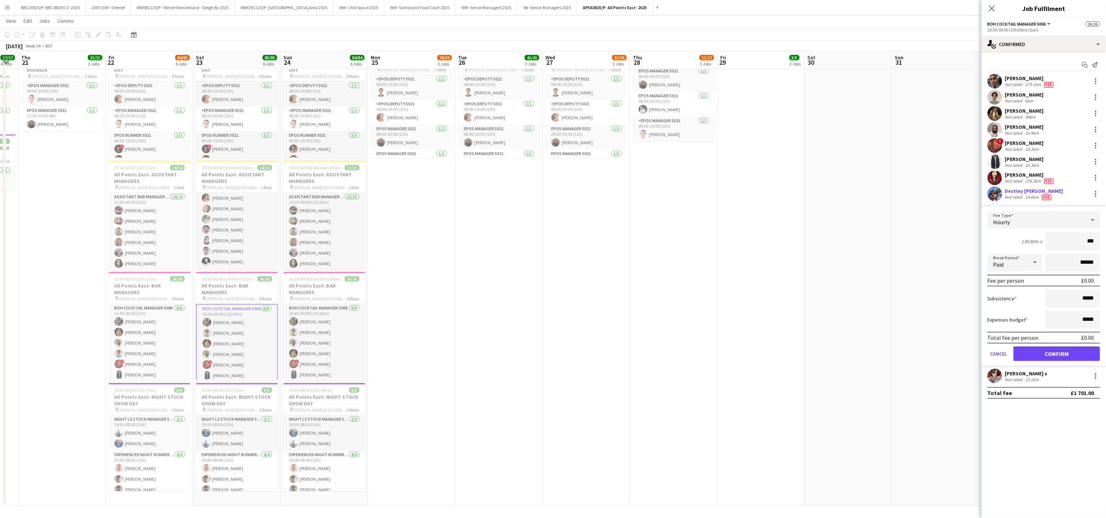
type input "**"
type input "*****"
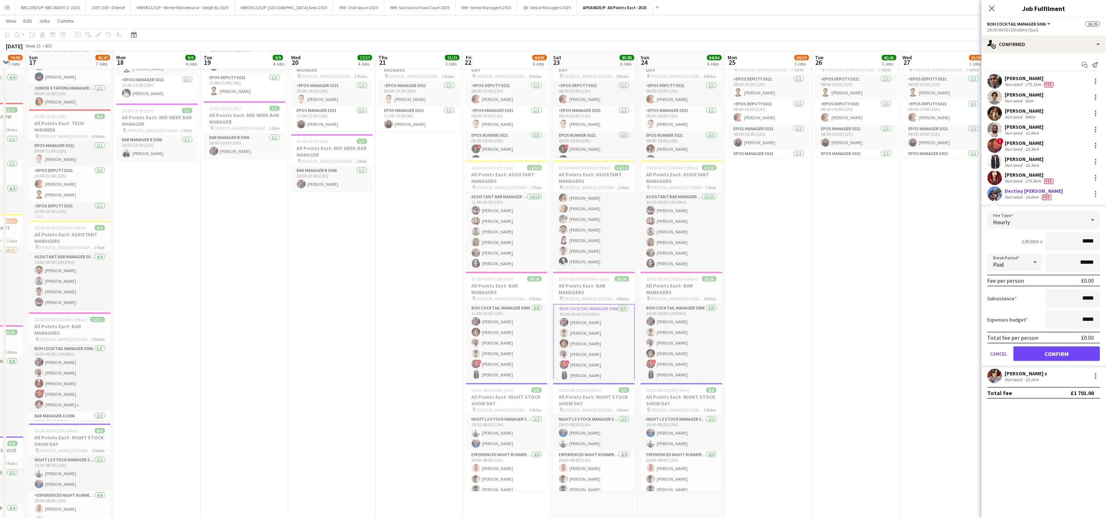
drag, startPoint x: 207, startPoint y: 346, endPoint x: 406, endPoint y: 355, distance: 199.1
click at [406, 355] on app-calendar-viewport "Thu 14 Fri 15 Sat 16 79/80 7 Jobs Sun 17 45/47 7 Jobs Mon 18 9/9 4 Jobs Tue 19 …" at bounding box center [553, 165] width 1106 height 789
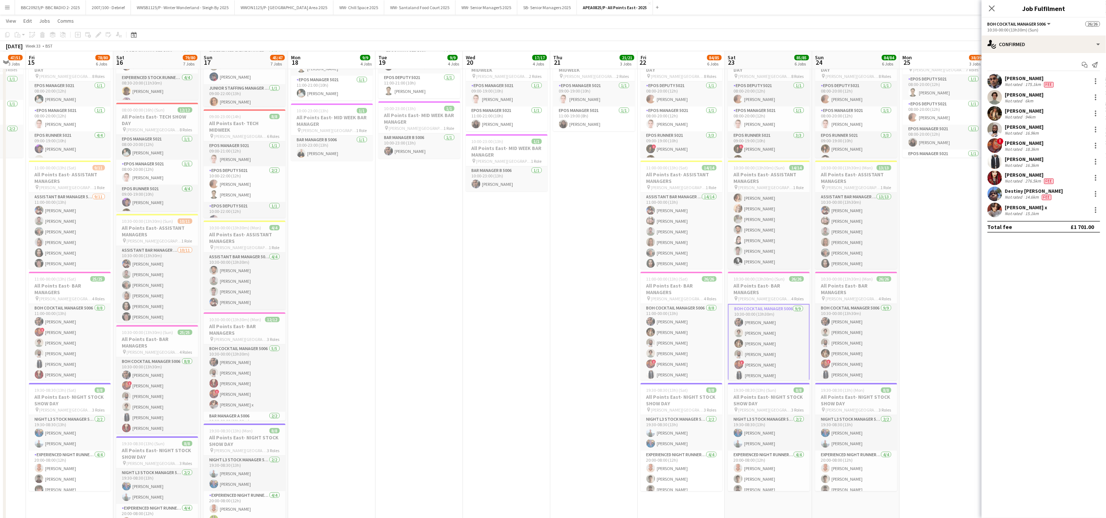
scroll to position [0, 177]
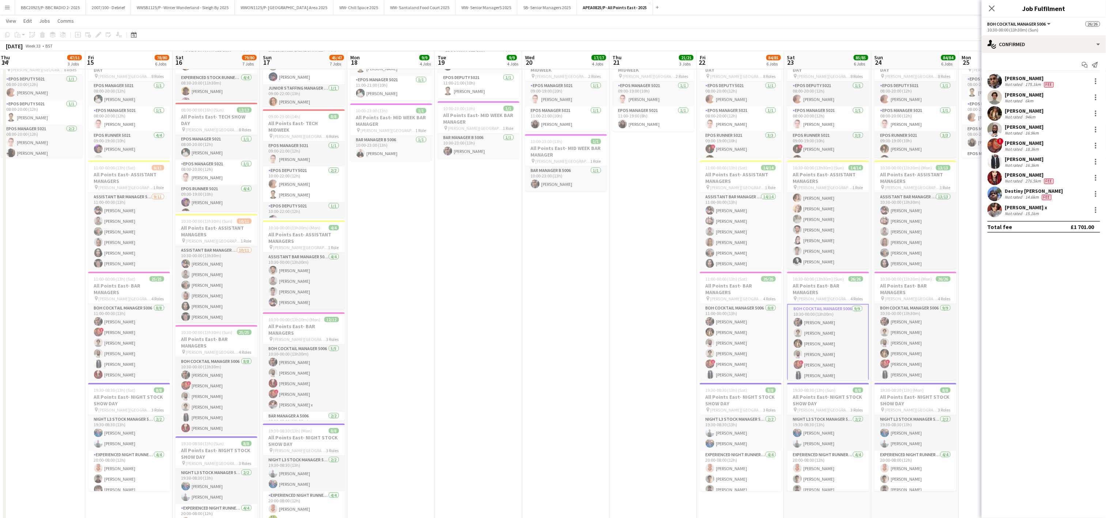
drag, startPoint x: 381, startPoint y: 342, endPoint x: 431, endPoint y: 347, distance: 50.7
click at [431, 347] on app-calendar-viewport "Tue 12 Wed 13 Thu 14 47/51 3 Jobs Fri 15 78/80 6 Jobs Sat 16 79/80 7 Jobs Sun 1…" at bounding box center [553, 165] width 1106 height 789
click at [217, 401] on app-card-role "BOH Cocktail Manager 5006 [DATE] 10:30-00:00 (13h30m) [PERSON_NAME] ! [PERSON_N…" at bounding box center [217, 406] width 82 height 99
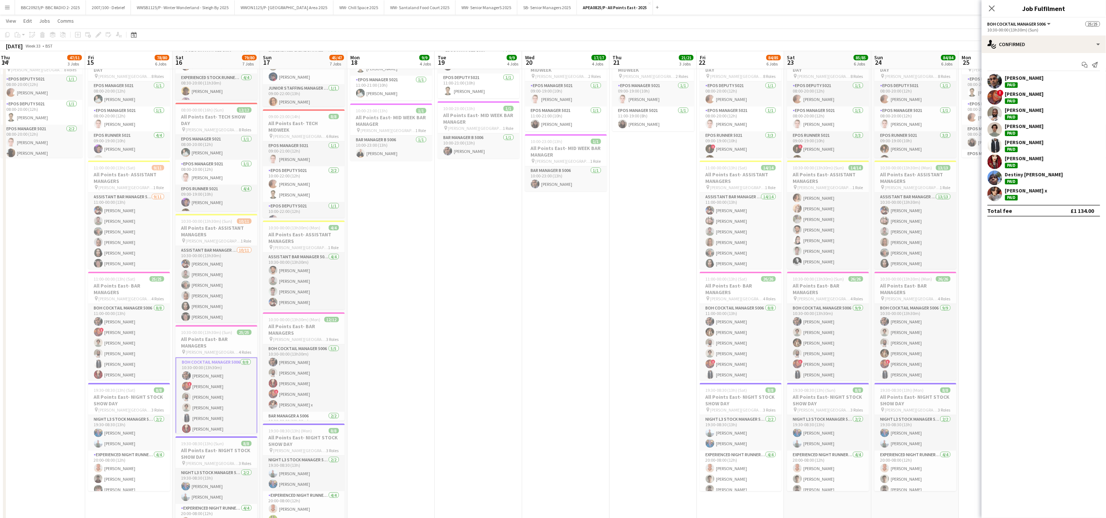
click at [555, 174] on div "Destiny [PERSON_NAME]" at bounding box center [1034, 174] width 58 height 7
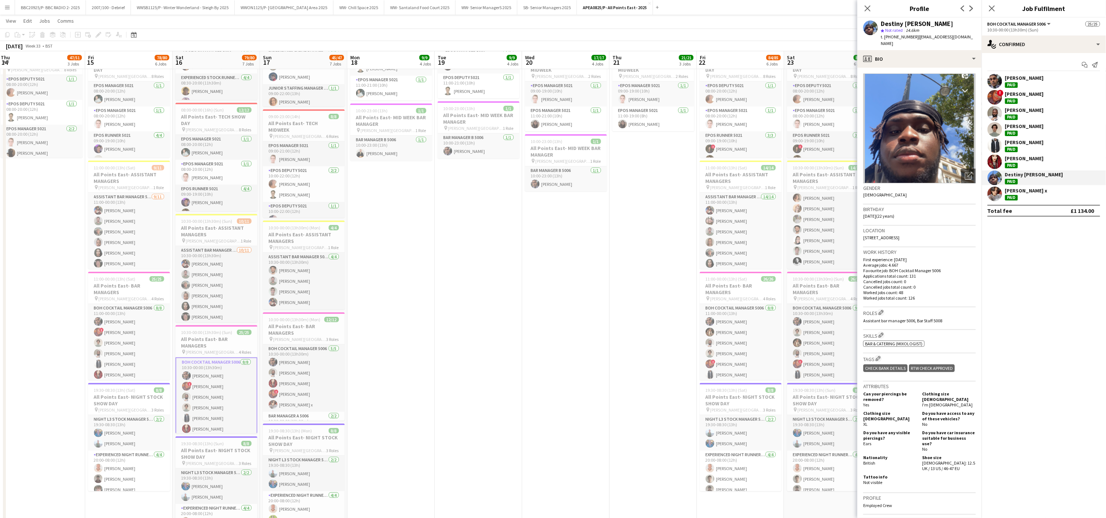
click at [555, 220] on app-date-cell "08:00-22:00 (14h) 4/4 All Points East- MID WEEK pin [PERSON_NAME] [GEOGRAPHIC_D…" at bounding box center [565, 192] width 87 height 736
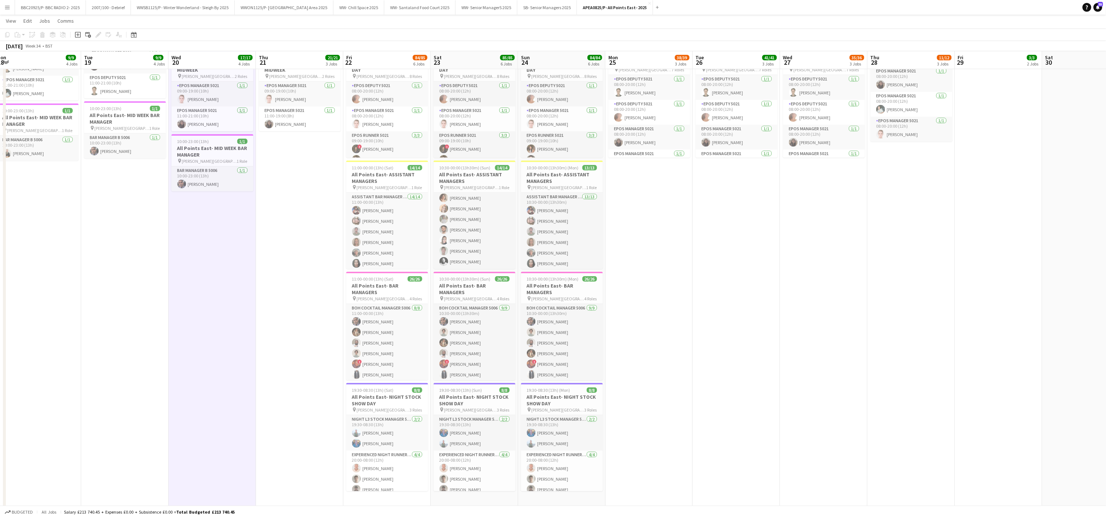
scroll to position [0, 273]
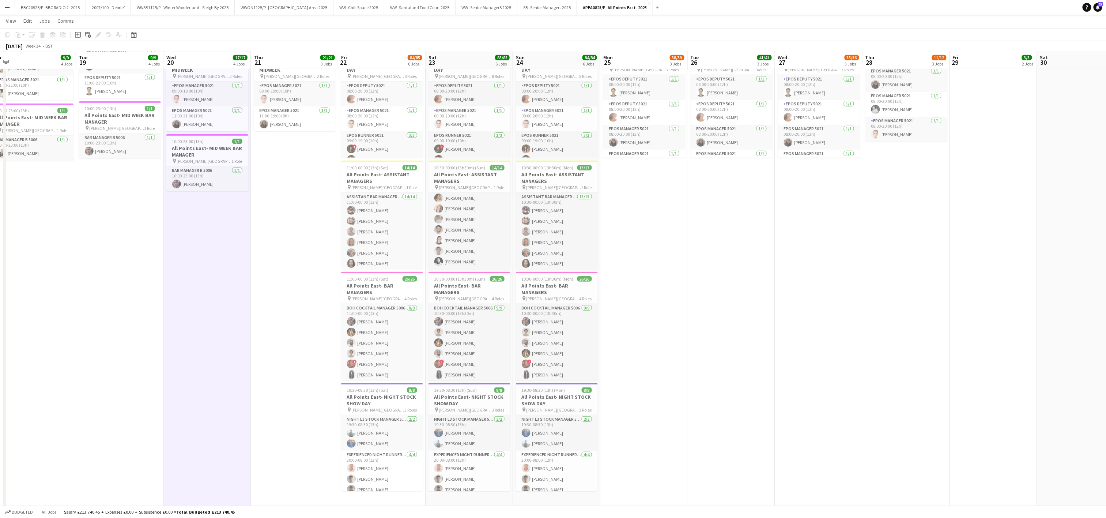
drag, startPoint x: 585, startPoint y: 385, endPoint x: 226, endPoint y: 393, distance: 358.8
click at [226, 393] on app-calendar-viewport "Fri 15 78/80 6 Jobs Sat 16 79/80 7 Jobs Sun 17 45/47 7 Jobs Mon 18 9/9 4 Jobs T…" at bounding box center [553, 165] width 1106 height 789
click at [380, 347] on app-card-role "BOH Cocktail Manager 5006 [DATE] 11:00-00:00 (13h) [PERSON_NAME] [PERSON_NAME] …" at bounding box center [382, 353] width 82 height 99
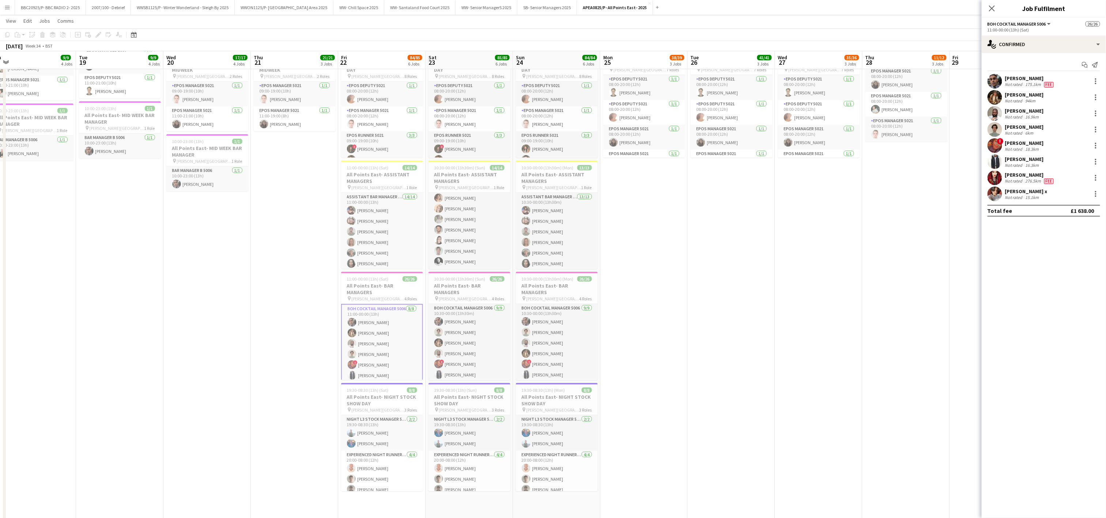
click at [555, 136] on div "[PERSON_NAME] Not rated 6km" at bounding box center [1044, 129] width 124 height 15
click at [555, 132] on div at bounding box center [1095, 131] width 1 height 1
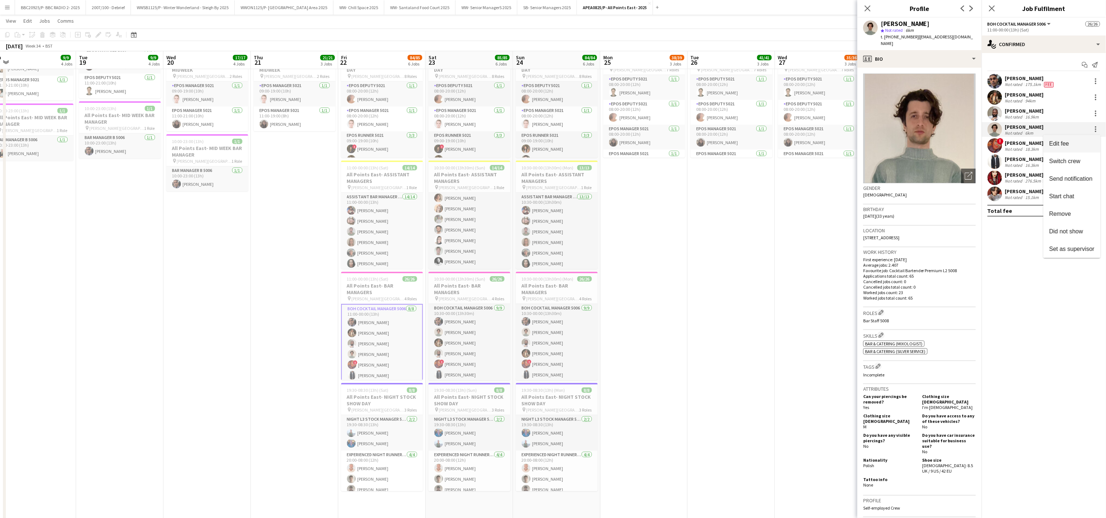
click at [555, 144] on span "Edit fee" at bounding box center [1059, 143] width 20 height 6
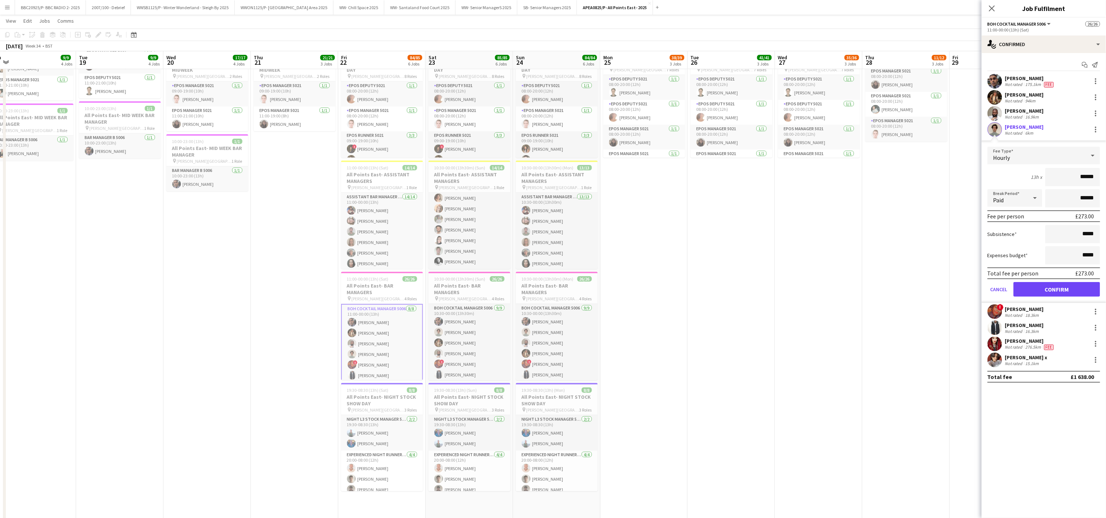
click at [555, 237] on app-date-cell "08:00-20:00 (12h) 17/17 All Points East- DERIG pin [PERSON_NAME] [GEOGRAPHIC_DA…" at bounding box center [818, 192] width 87 height 736
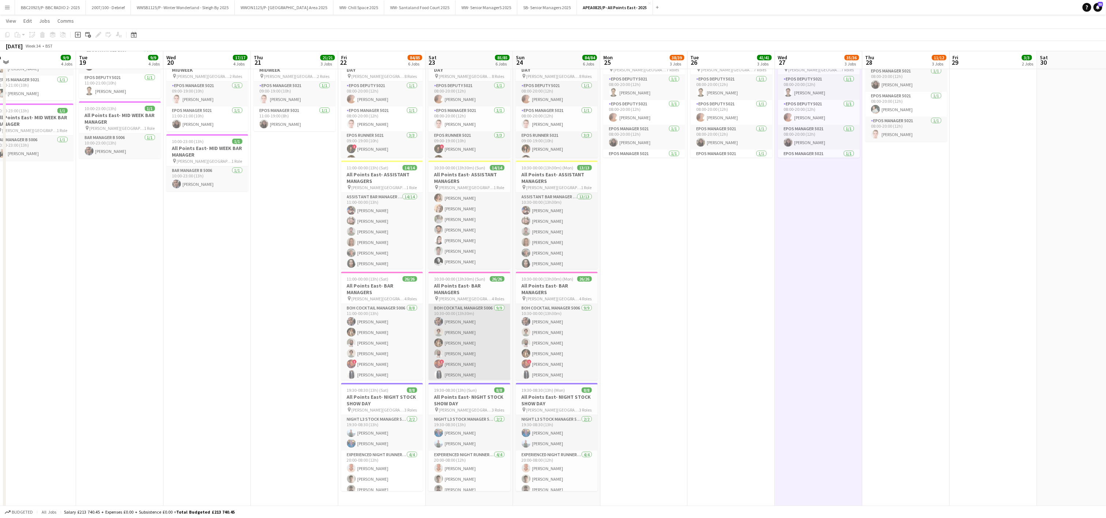
click at [441, 349] on app-user-avatar at bounding box center [438, 353] width 9 height 9
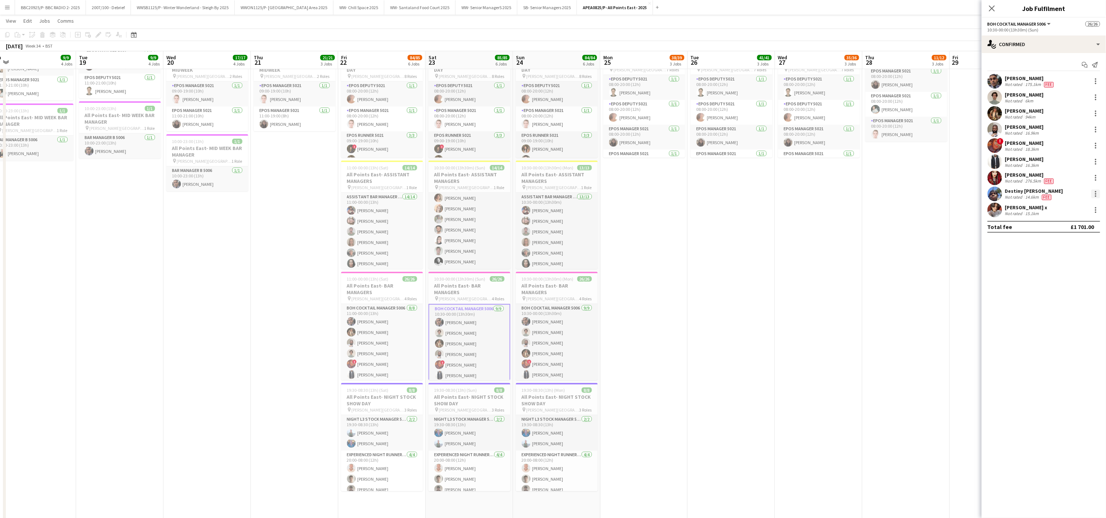
click at [555, 197] on div at bounding box center [1095, 195] width 1 height 1
click at [555, 214] on button "Edit fee" at bounding box center [1072, 208] width 57 height 18
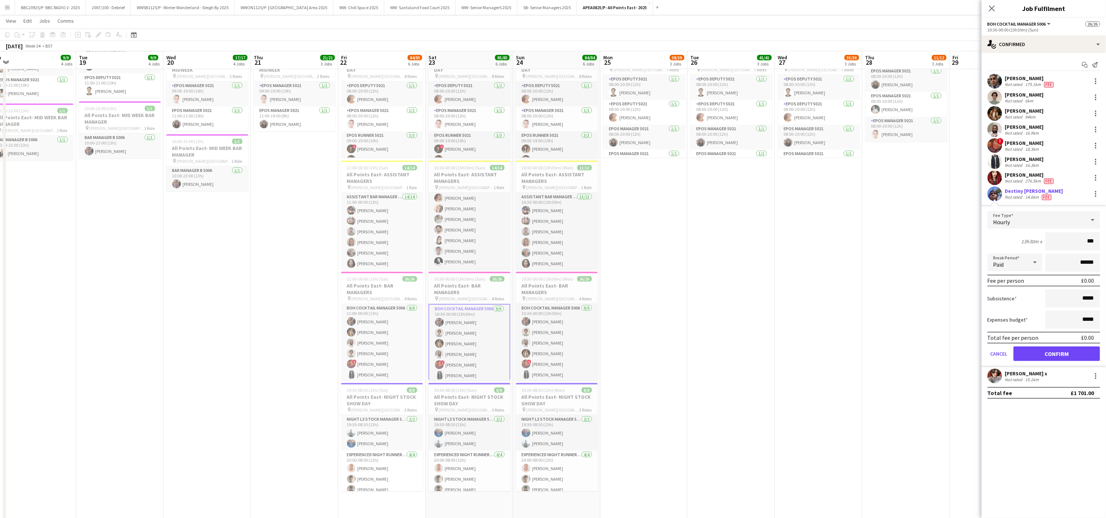
type input "**"
type input "******"
click button "Confirm" at bounding box center [1057, 353] width 87 height 15
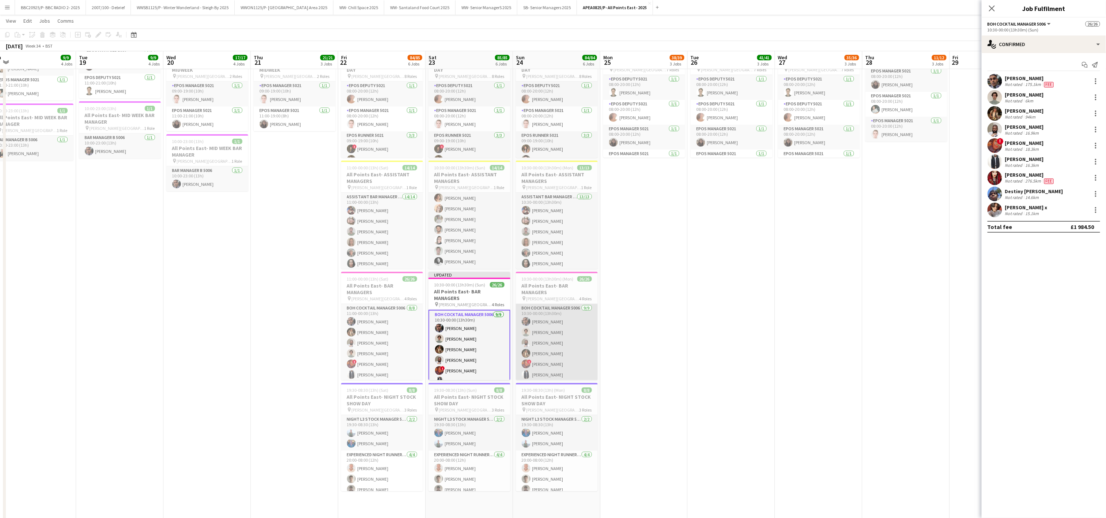
click at [555, 345] on app-card-role "BOH Cocktail Manager 5006 [DATE] 10:30-00:00 (13h30m) [PERSON_NAME] [PERSON_NAM…" at bounding box center [557, 359] width 82 height 110
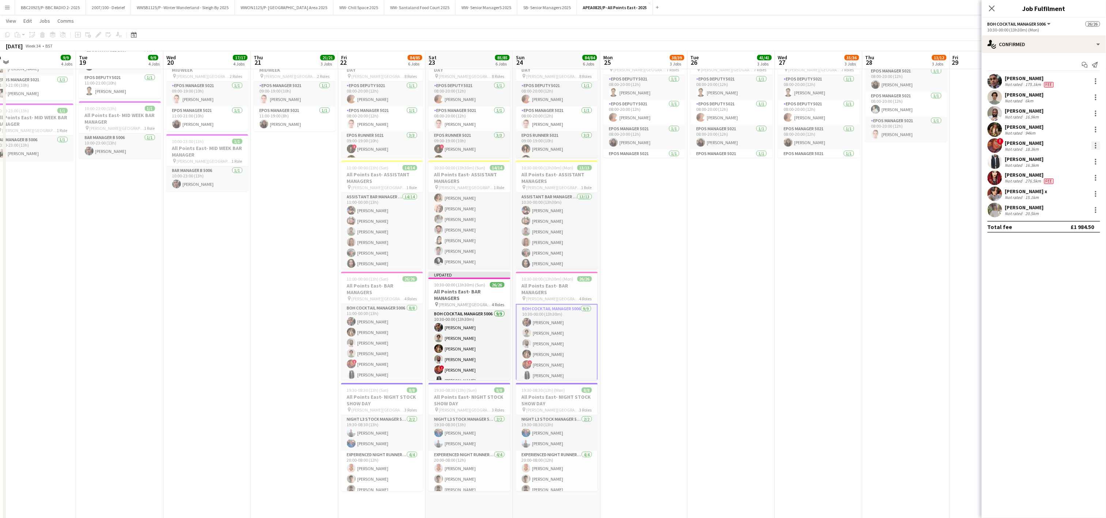
click at [555, 146] on div at bounding box center [1095, 145] width 1 height 1
click at [555, 161] on span "Edit fee" at bounding box center [1071, 159] width 45 height 7
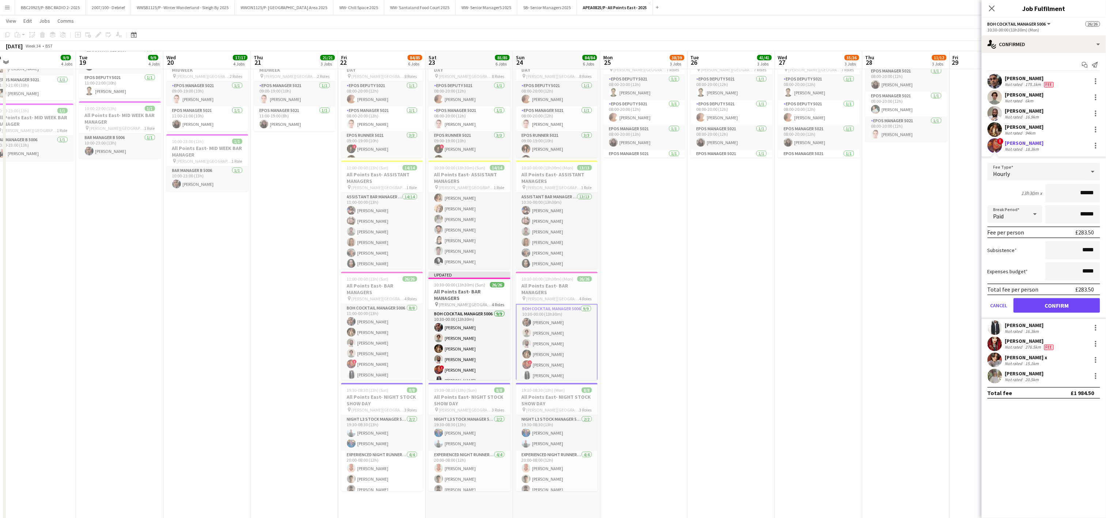
click at [555, 246] on app-date-cell "08:00-20:00 (12h) 17/17 All Points East- DERIG pin [PERSON_NAME] [GEOGRAPHIC_DA…" at bounding box center [818, 192] width 87 height 736
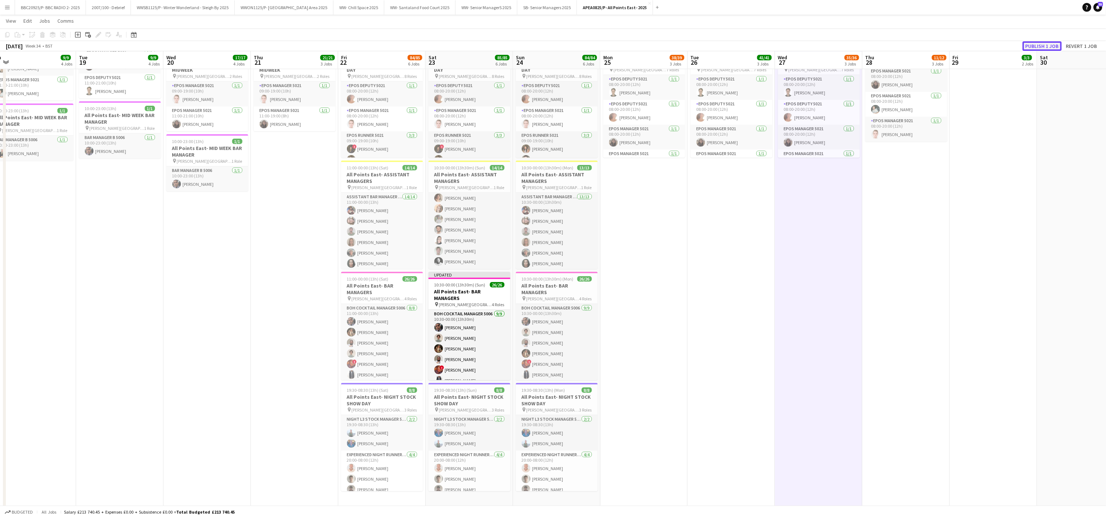
click at [555, 43] on button "Publish 1 job" at bounding box center [1042, 46] width 39 height 10
click at [195, 283] on app-date-cell "08:00-22:00 (14h) 4/4 All Points East- MID WEEK pin [PERSON_NAME] [GEOGRAPHIC_D…" at bounding box center [206, 192] width 87 height 736
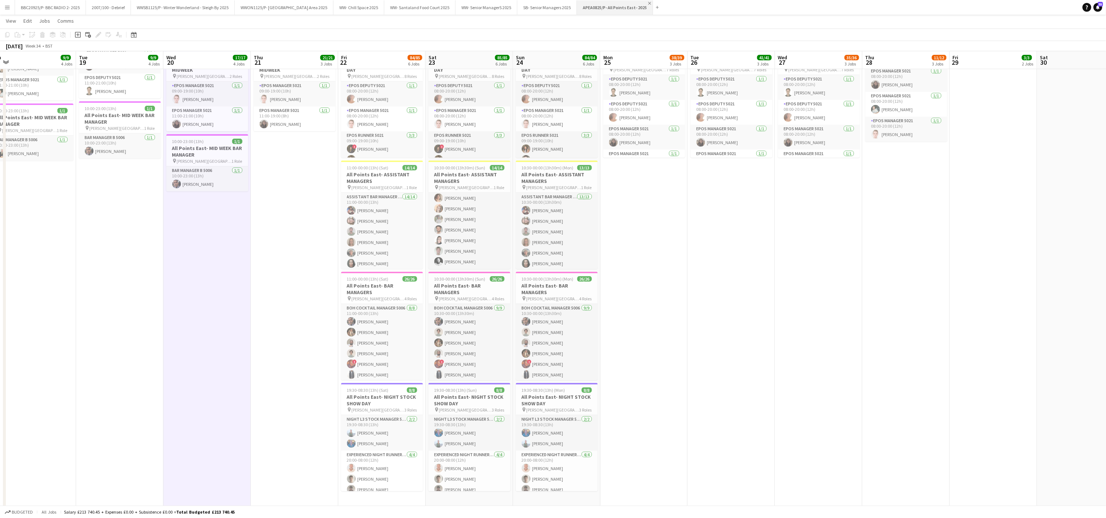
click at [555, 4] on app-icon "Close" at bounding box center [649, 3] width 3 height 3
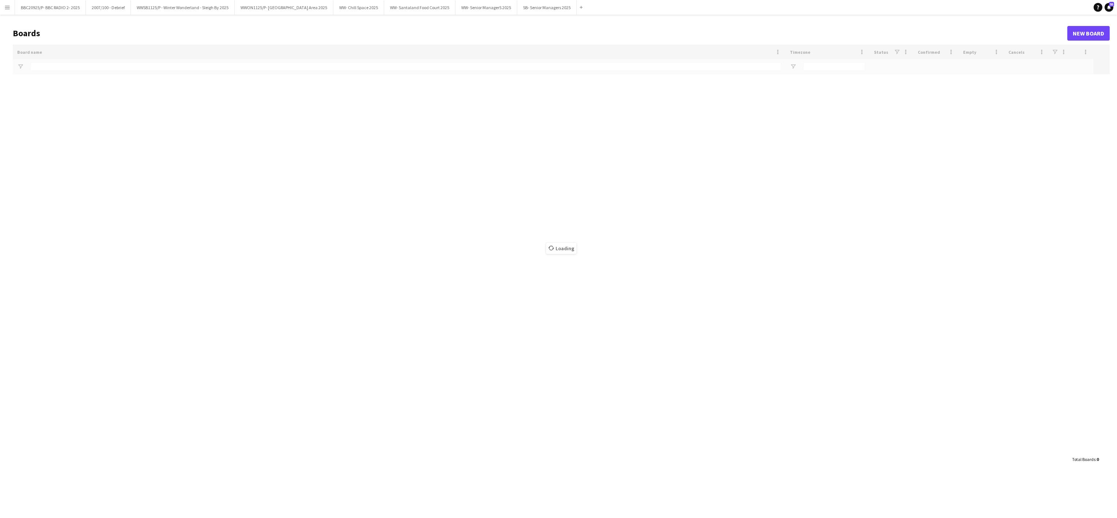
type input "******"
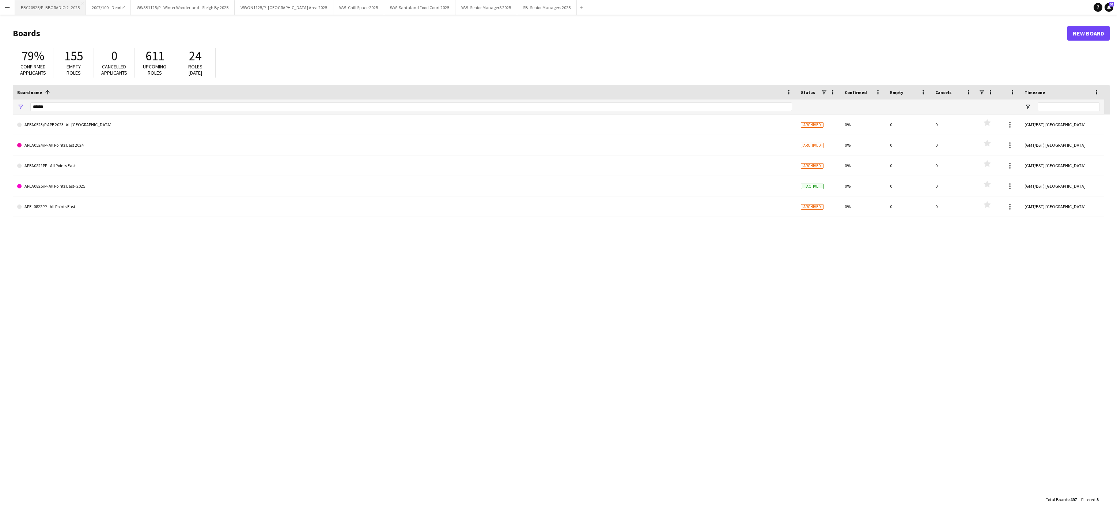
click at [33, 9] on button "BBC20925/P- BBC RADIO 2- 2025 Close" at bounding box center [50, 7] width 71 height 14
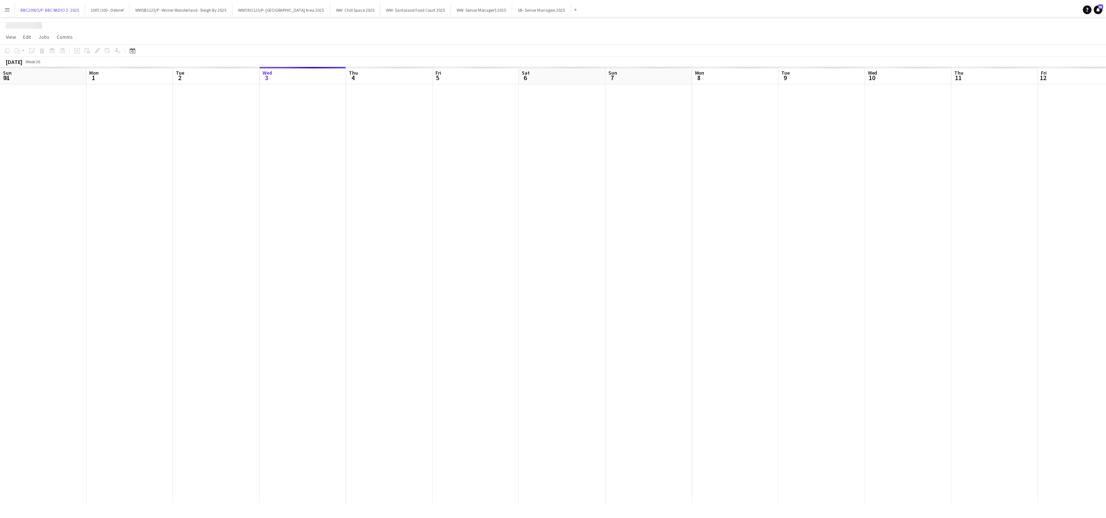
scroll to position [0, 175]
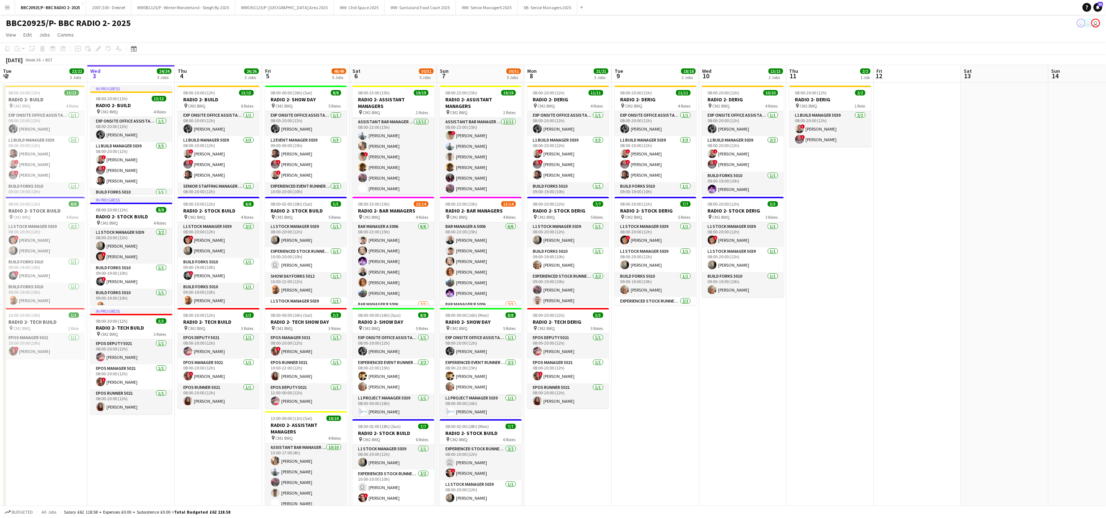
click at [182, 442] on app-date-cell "08:00-20:00 (12h) 15/15 RADIO 2- BUILD pin CM2 8WQ 6 Roles Exp Onsite Office As…" at bounding box center [218, 368] width 87 height 570
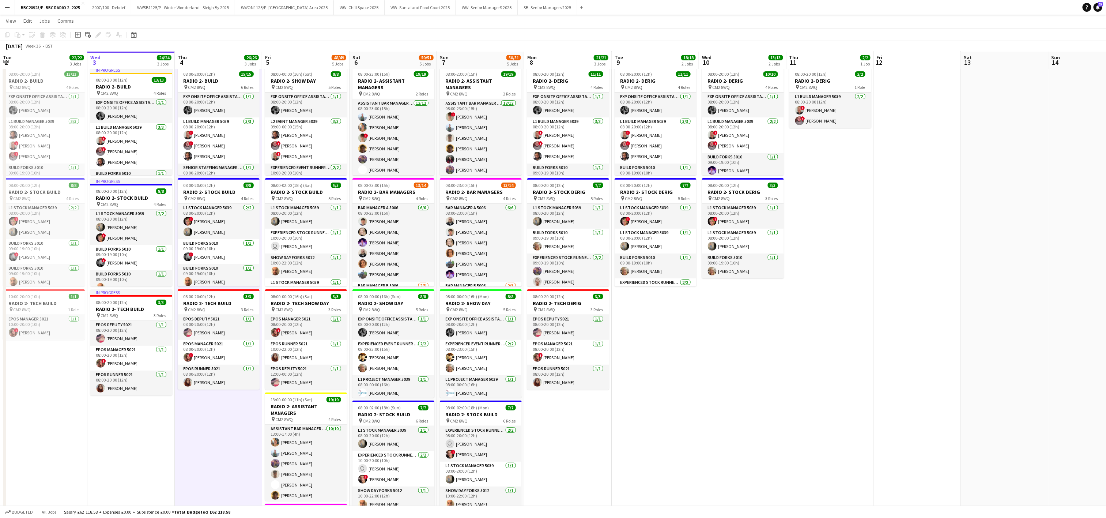
scroll to position [29, 0]
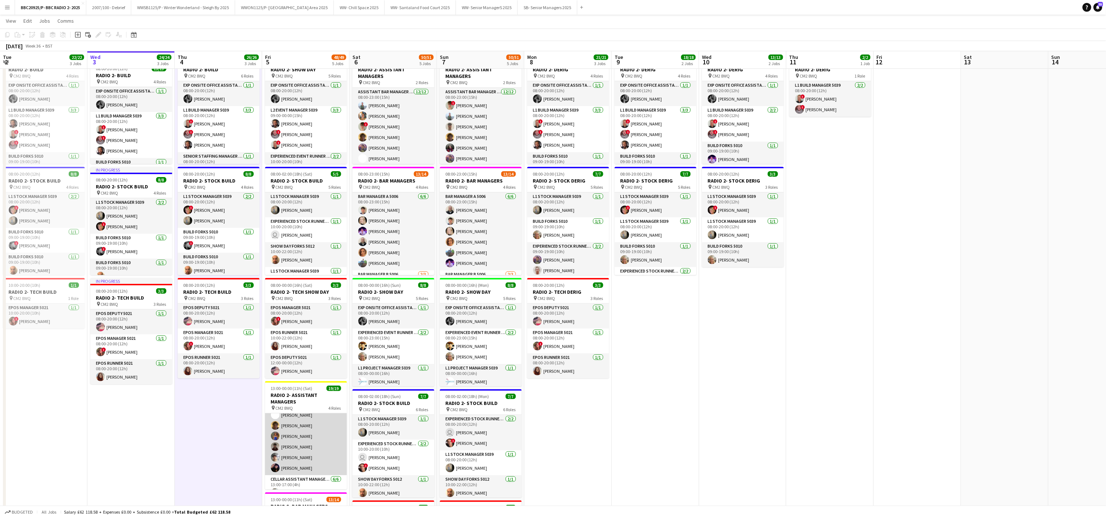
click at [299, 464] on app-card-role "Assistant Bar Manager 5006 [DATE] 13:00-17:00 (4h) [PERSON_NAME] [PERSON_NAME] …" at bounding box center [306, 415] width 82 height 120
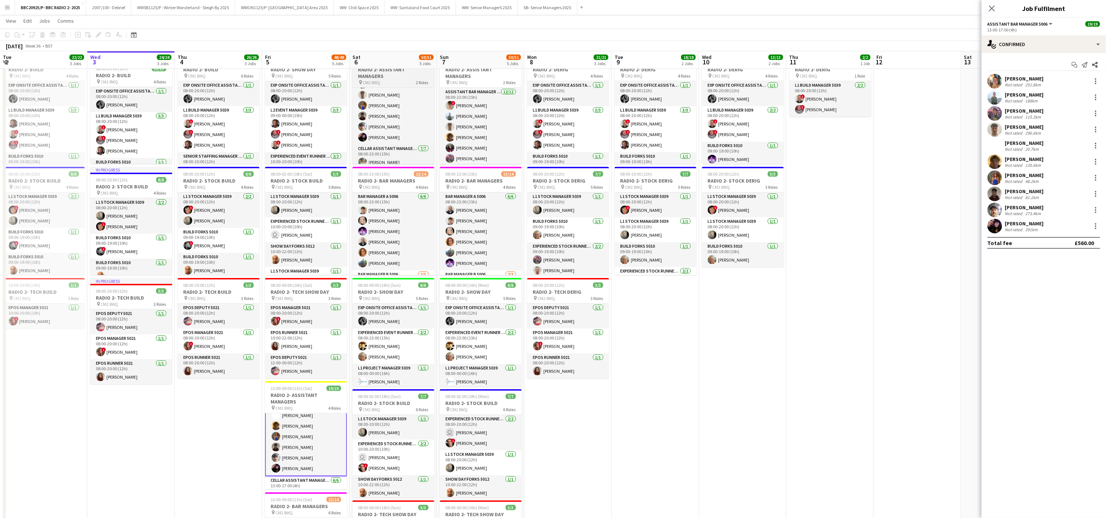
scroll to position [88, 0]
click at [401, 129] on app-card-role "Assistant Bar Manager 5006 [DATE] 08:00-23:00 (15h) [PERSON_NAME] [PERSON_NAME]…" at bounding box center [393, 70] width 82 height 141
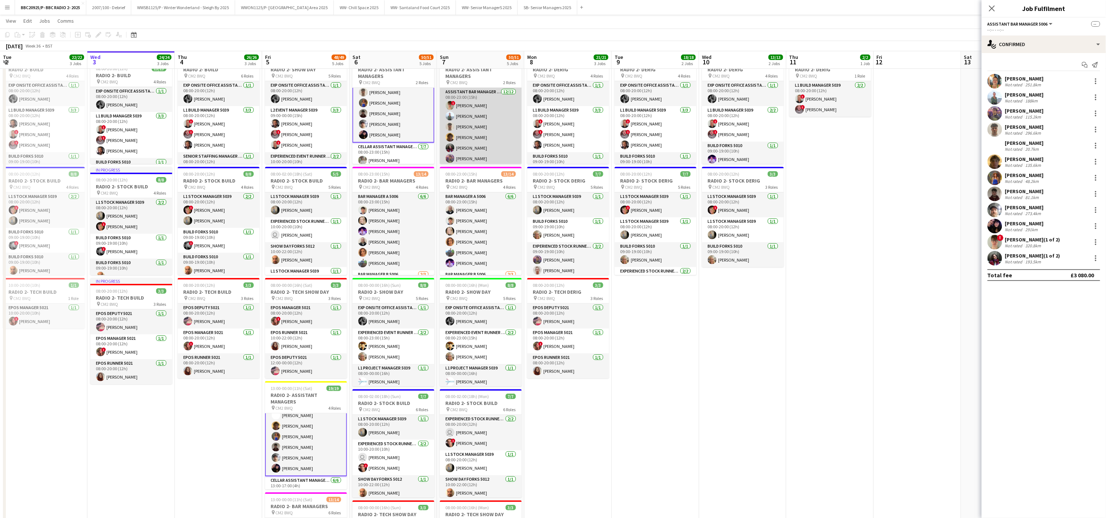
click at [471, 133] on app-card-role "Assistant Bar Manager 5006 [DATE] 08:00-23:00 (15h) ! [PERSON_NAME] [PERSON_NAM…" at bounding box center [481, 158] width 82 height 141
click at [555, 208] on div at bounding box center [1095, 207] width 1 height 1
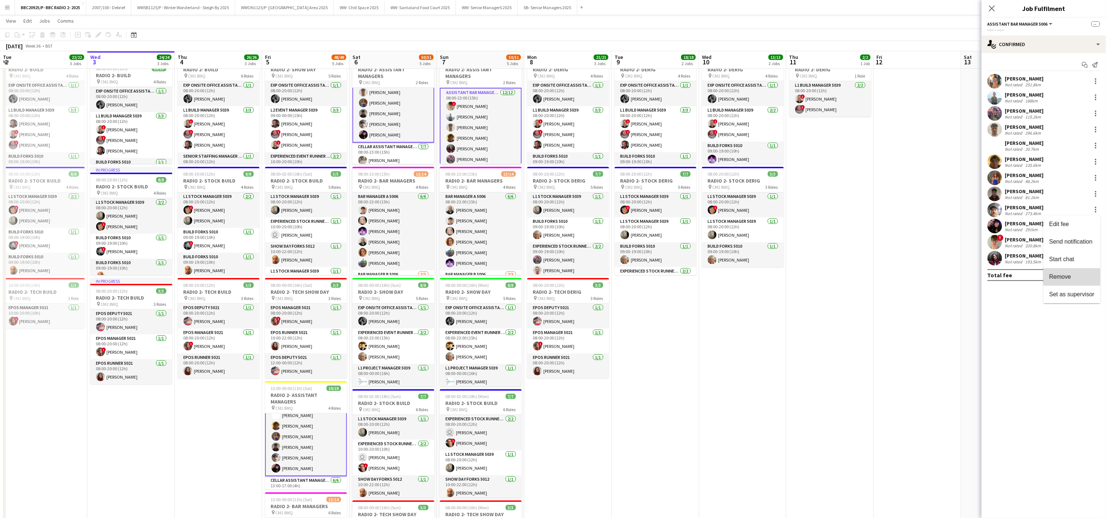
click at [555, 272] on button "Remove" at bounding box center [1072, 277] width 57 height 18
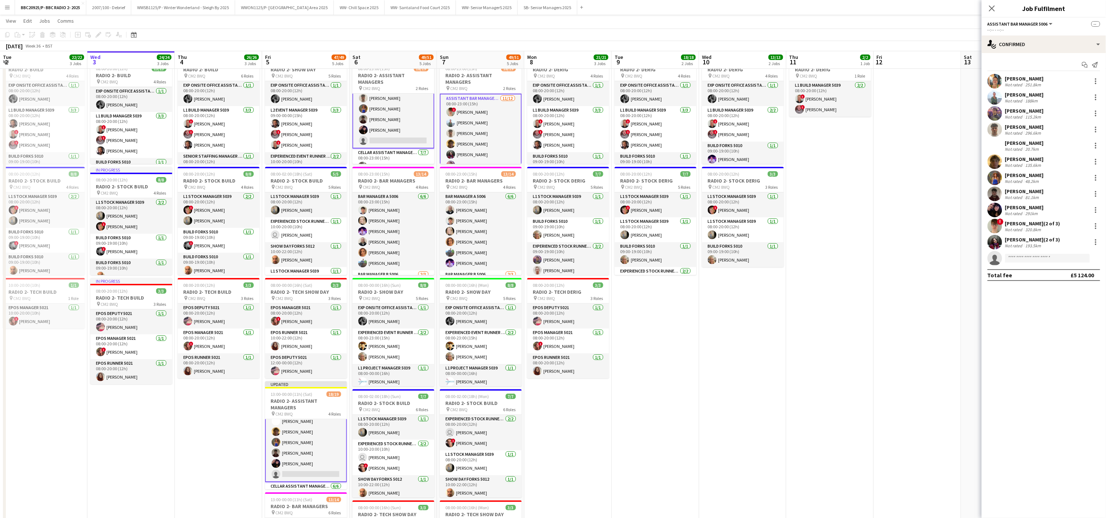
click at [555, 374] on app-date-cell "08:00-20:00 (12h) 10/10 RADIO 2- DERIG pin CM2 8WQ 4 Roles Exp Onsite Office As…" at bounding box center [742, 338] width 87 height 570
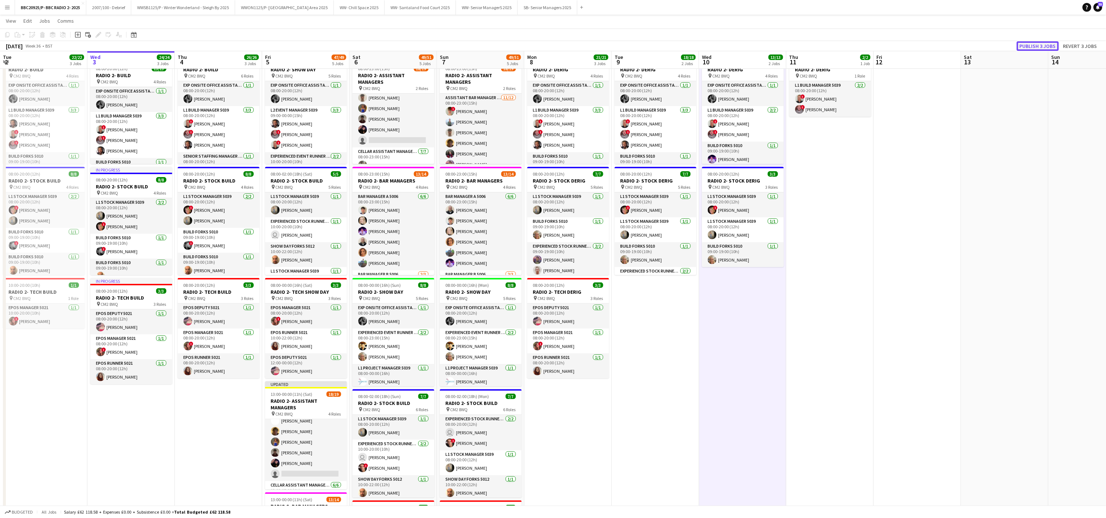
click at [555, 43] on button "Publish 3 jobs" at bounding box center [1038, 46] width 42 height 10
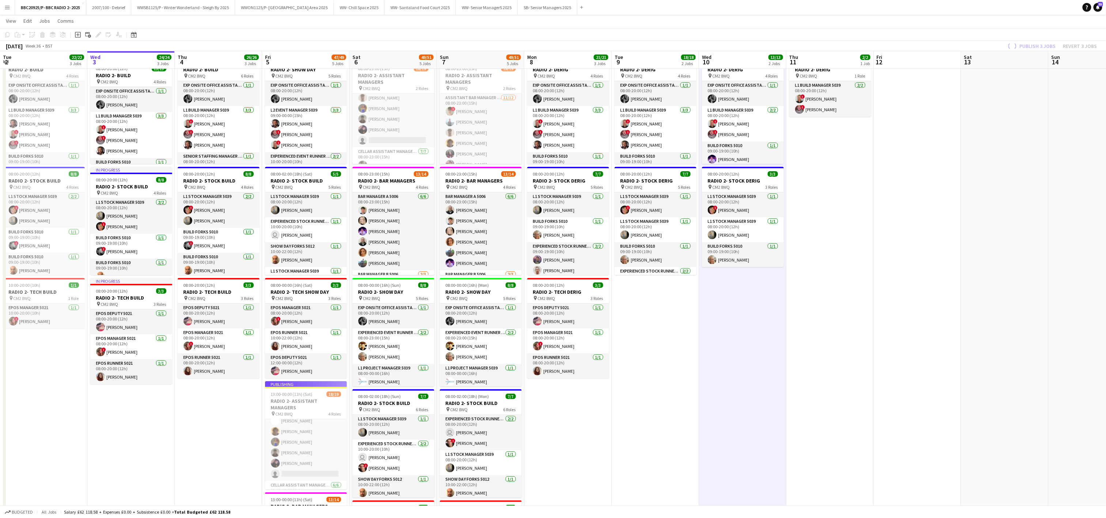
click at [166, 477] on app-date-cell "In progress 08:00-20:00 (12h) 13/13 RADIO 2- BUILD pin CM2 8WQ 4 Roles Exp Onsi…" at bounding box center [130, 338] width 87 height 570
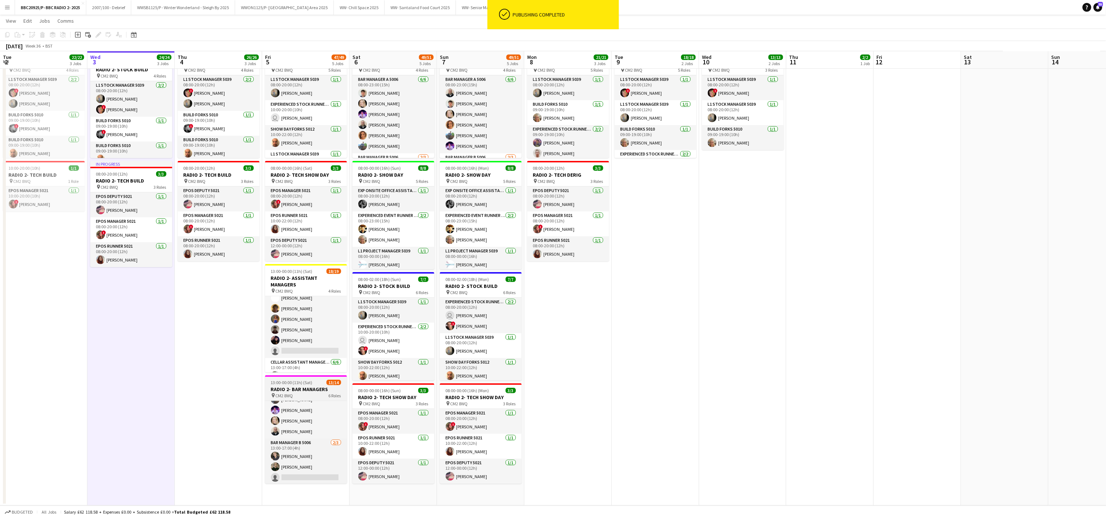
scroll to position [59, 0]
click at [296, 443] on app-card-role "Bar Manager B 5006 [DATE] 13:00-17:00 (4h) [PERSON_NAME] [PERSON_NAME] single-n…" at bounding box center [306, 433] width 82 height 46
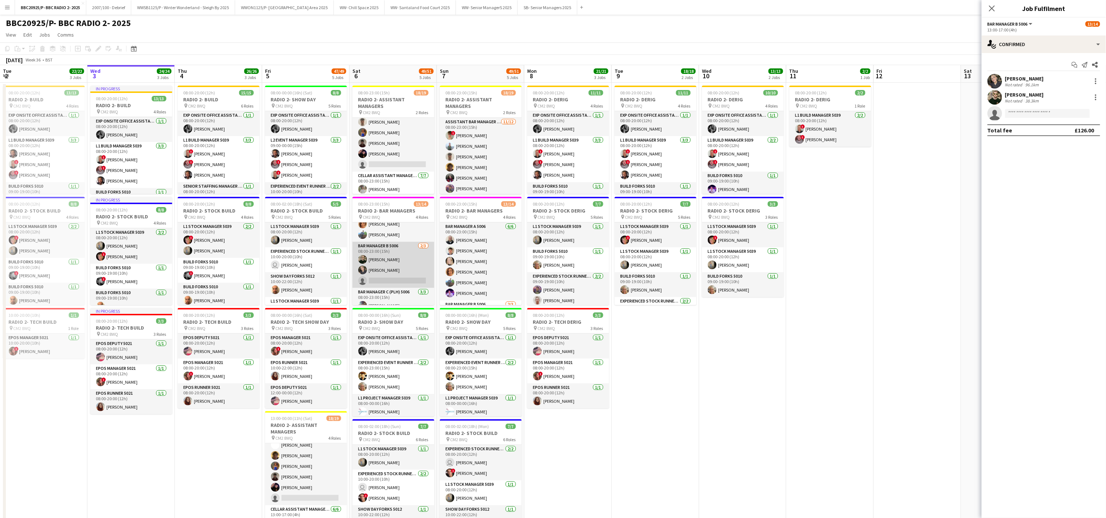
click at [390, 276] on app-card-role "Bar Manager B 5006 [DATE] 08:00-23:00 (15h) [PERSON_NAME] [PERSON_NAME] single-…" at bounding box center [393, 265] width 82 height 46
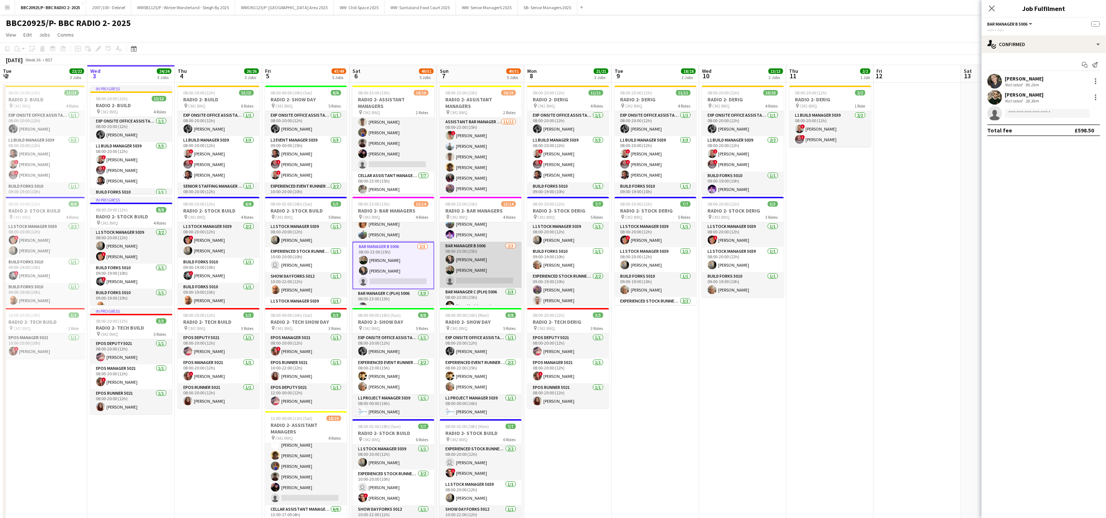
click at [478, 276] on app-card-role "Bar Manager B 5006 [DATE] 08:00-23:00 (15h) [PERSON_NAME] [PERSON_NAME] single-…" at bounding box center [481, 265] width 82 height 46
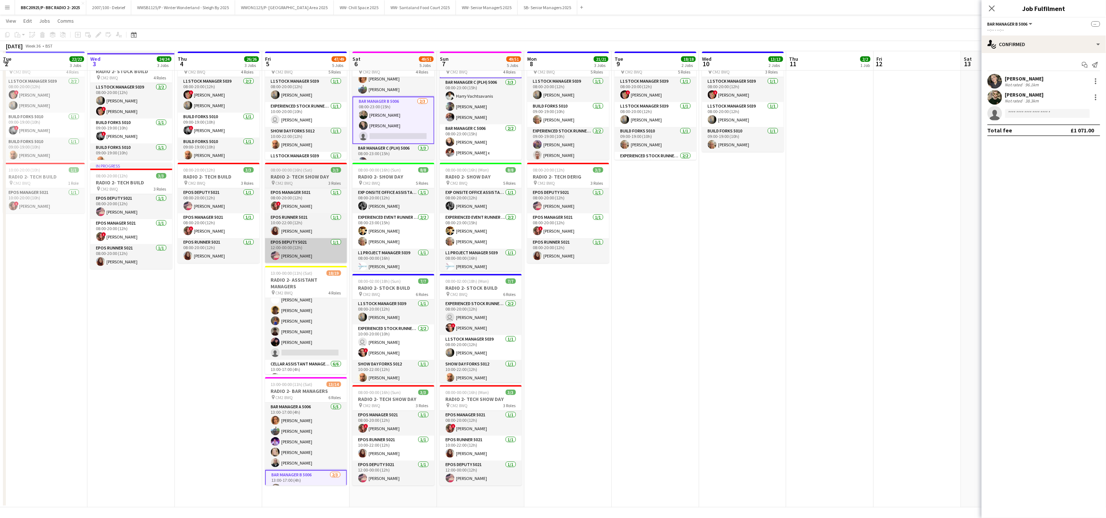
scroll to position [146, 0]
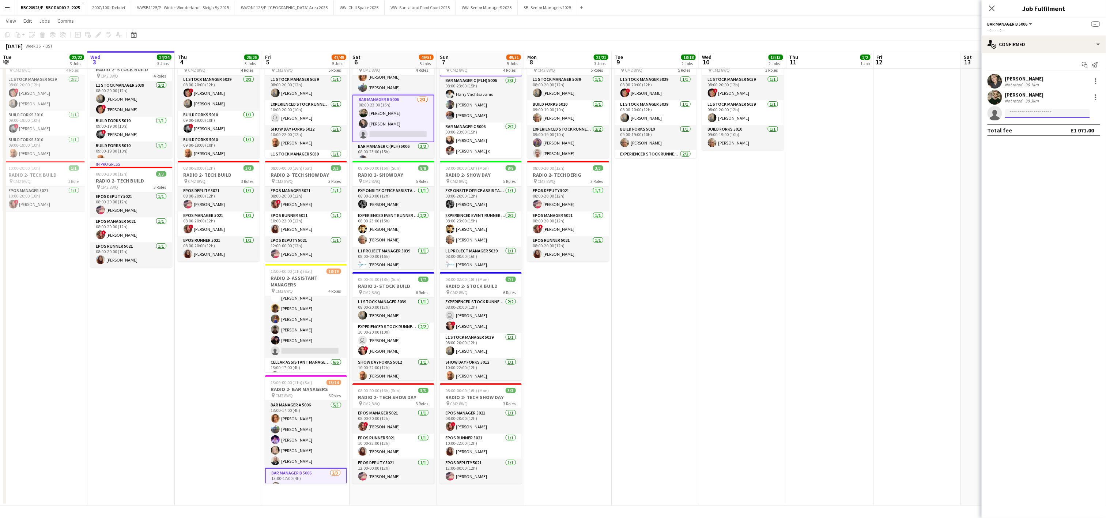
click at [555, 113] on input at bounding box center [1047, 113] width 85 height 9
type input "*****"
click at [555, 126] on span "[PERSON_NAME]" at bounding box center [1032, 124] width 42 height 6
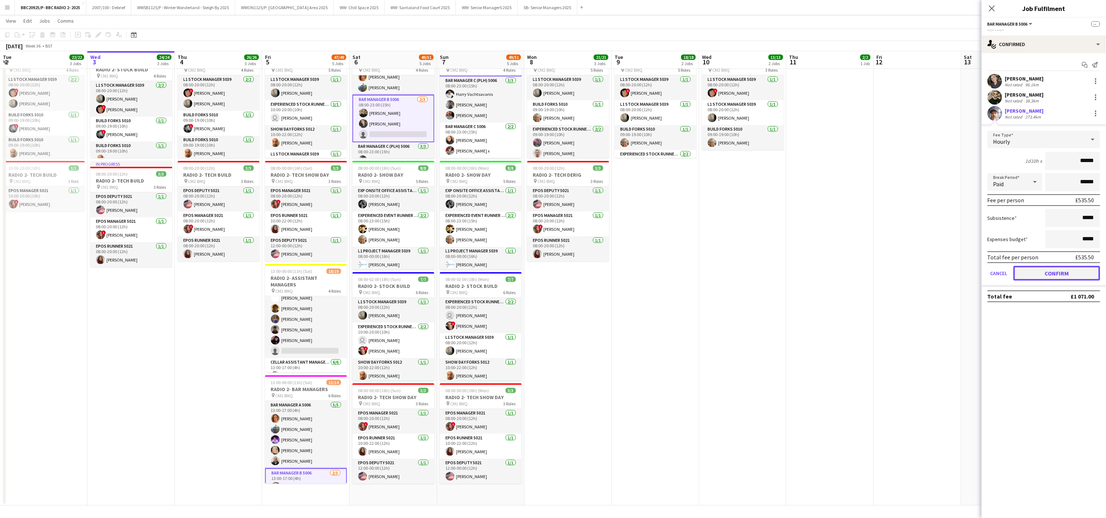
click at [555, 271] on button "Confirm" at bounding box center [1057, 273] width 87 height 15
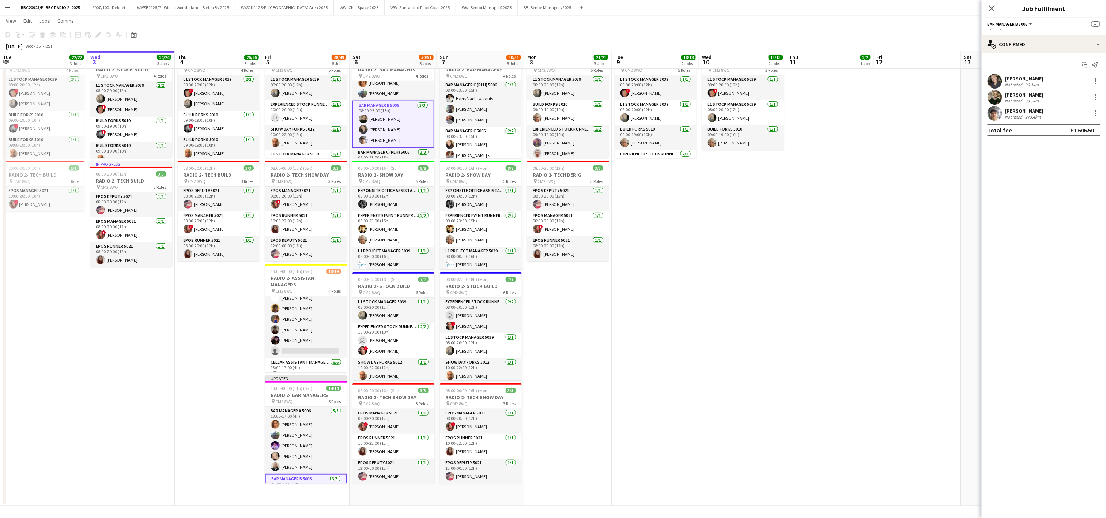
click at [555, 284] on app-date-cell "08:00-20:00 (12h) 2/2 RADIO 2- DERIG pin CM2 8WQ 1 Role L1 Build Manager 5039 […" at bounding box center [829, 221] width 87 height 570
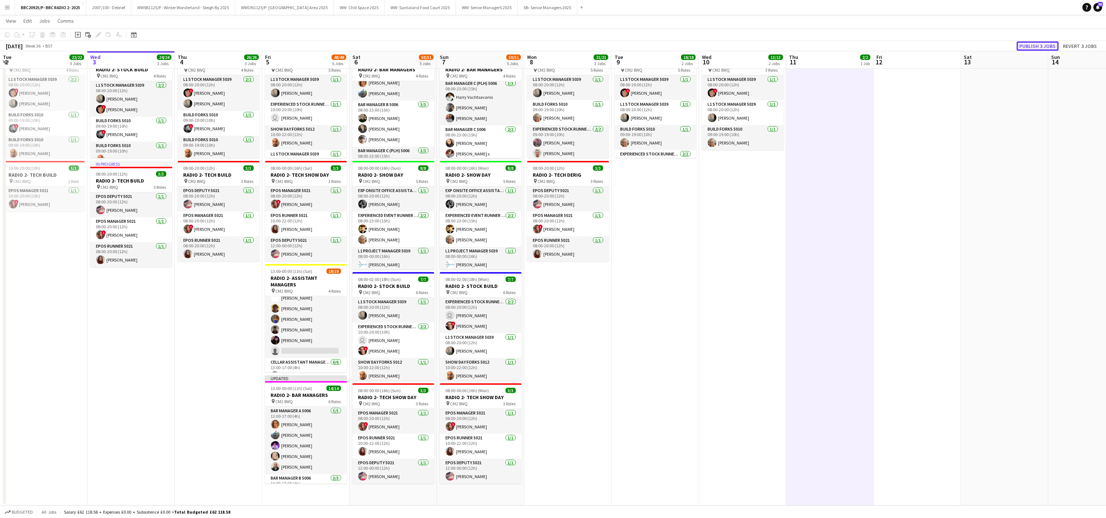
click at [555, 46] on button "Publish 3 jobs" at bounding box center [1038, 46] width 42 height 10
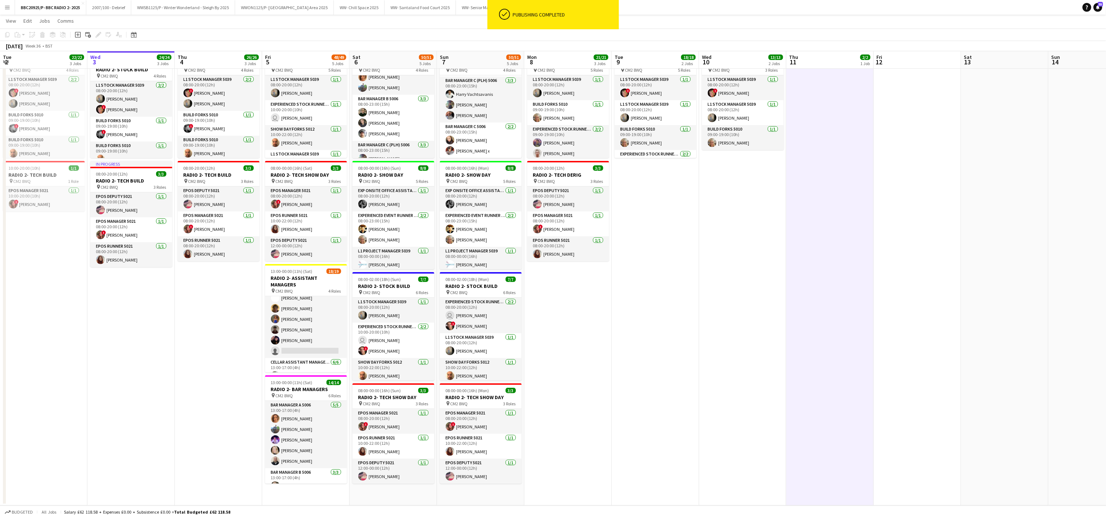
scroll to position [124, 0]
click at [555, 362] on app-date-cell "08:00-20:00 (12h) 11/11 RADIO 2- DERIG pin CM2 8WQ 4 Roles Exp Onsite Office As…" at bounding box center [655, 221] width 87 height 570
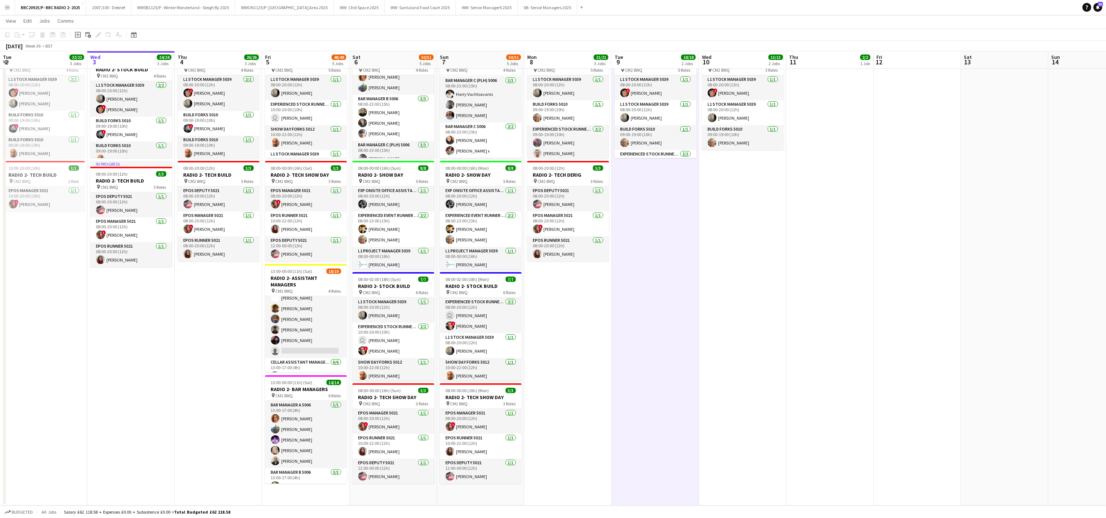
click at [555, 465] on app-date-cell "08:00-20:00 (12h) 11/11 RADIO 2- DERIG pin CM2 8WQ 4 Roles Exp Onsite Office As…" at bounding box center [567, 221] width 87 height 570
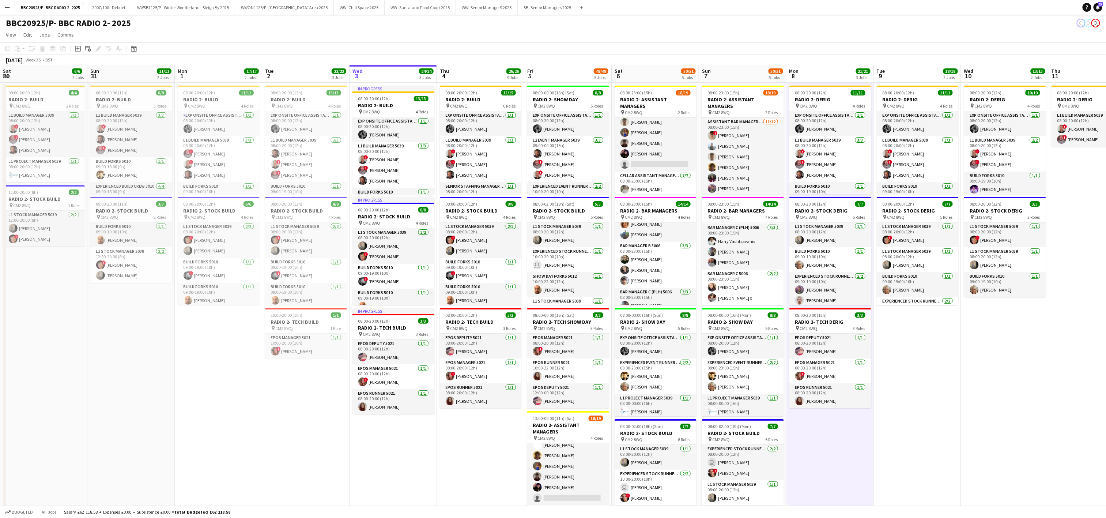
scroll to position [0, 229]
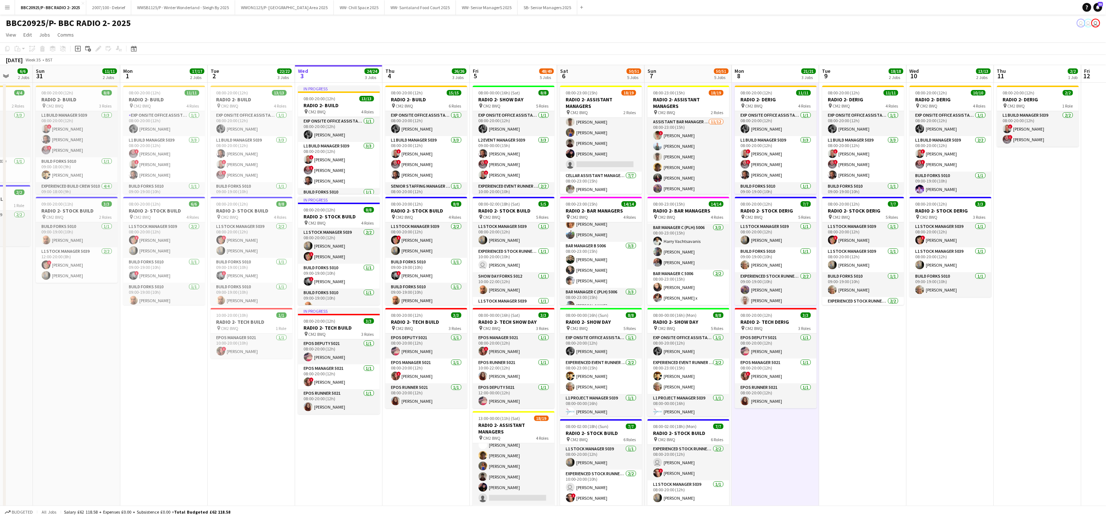
drag, startPoint x: 173, startPoint y: 432, endPoint x: 380, endPoint y: 412, distance: 208.6
click at [380, 412] on app-calendar-viewport "Thu 28 Fri 29 3/3 1 Job Sat 30 6/6 2 Jobs Sun 31 11/11 2 Jobs Mon 1 17/17 2 Job…" at bounding box center [553, 358] width 1106 height 587
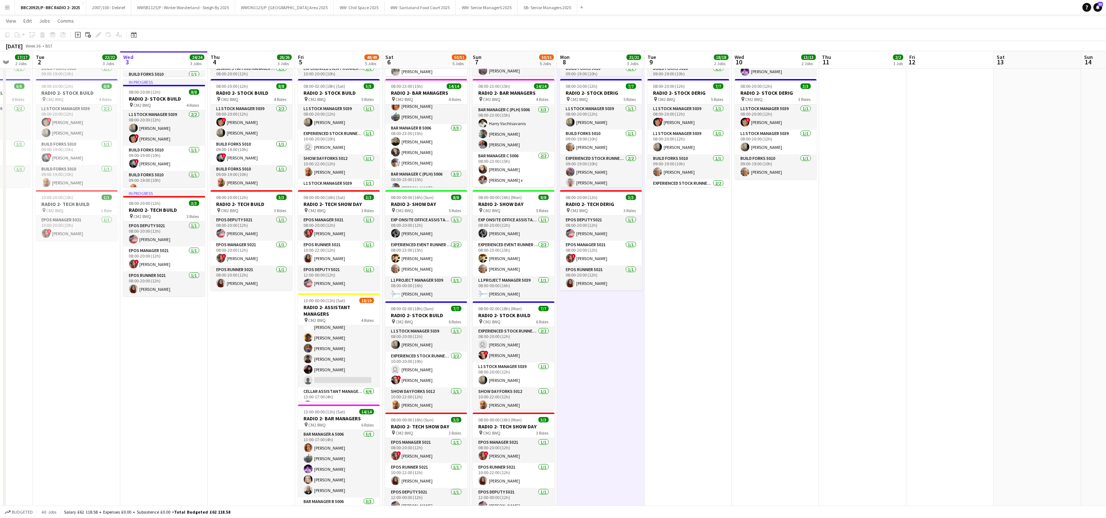
scroll to position [0, 272]
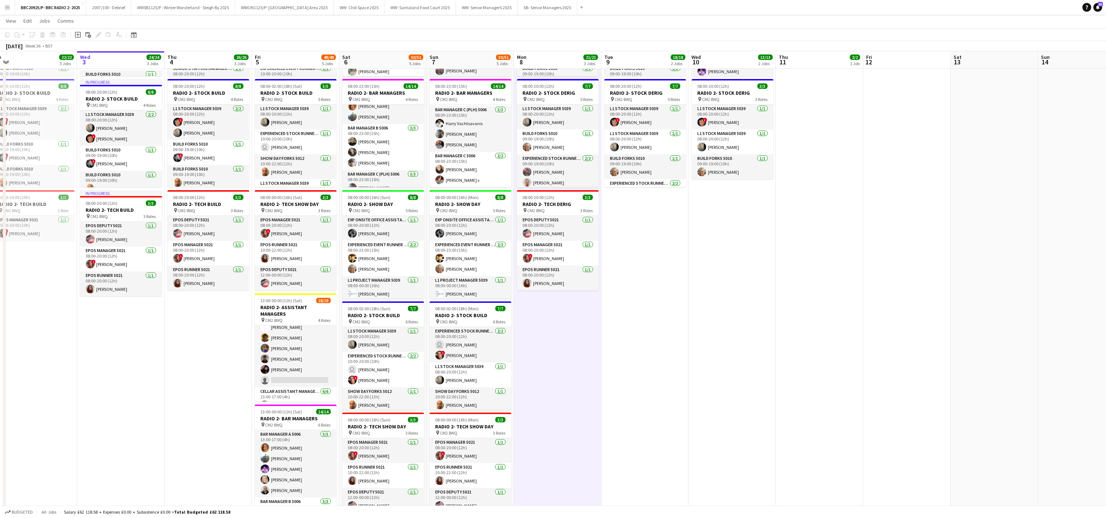
drag, startPoint x: 922, startPoint y: 393, endPoint x: 703, endPoint y: 366, distance: 220.0
click at [555, 366] on app-calendar-viewport "Sat 30 6/6 2 Jobs Sun 31 11/11 2 Jobs Mon 1 17/17 2 Jobs Tue 2 22/22 3 Jobs Wed…" at bounding box center [553, 223] width 1106 height 623
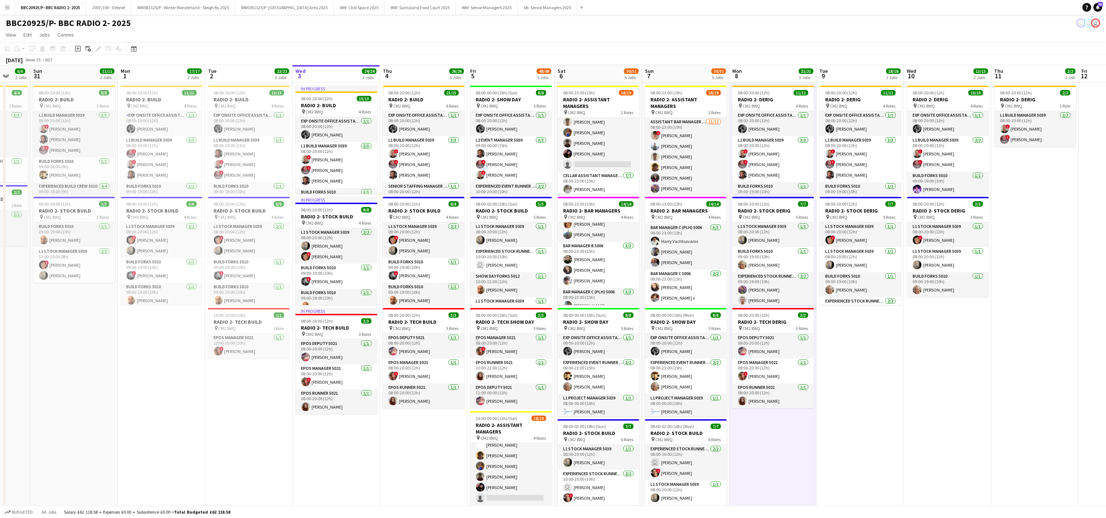
scroll to position [0, 184]
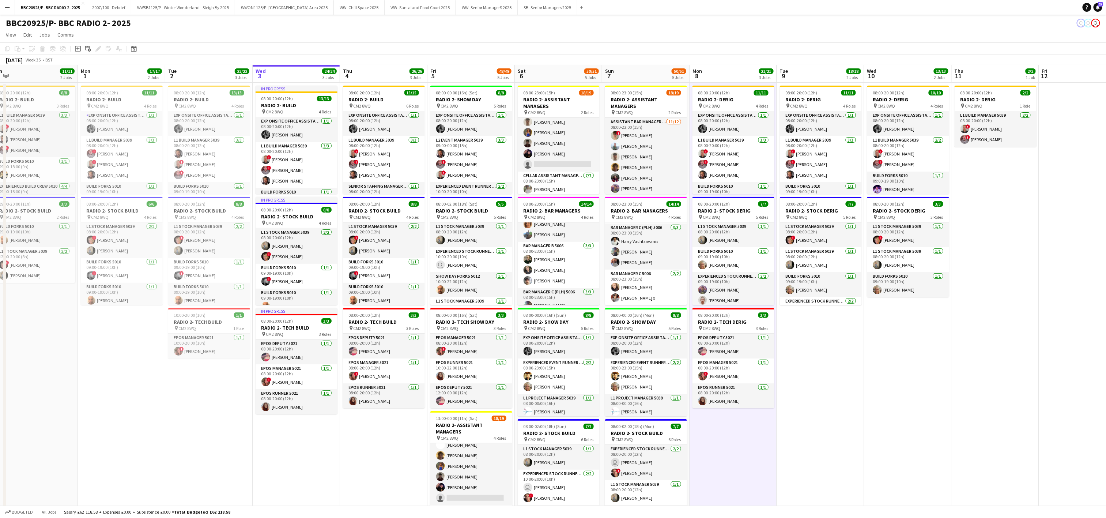
click at [555, 481] on app-date-cell "08:00-20:00 (12h) 11/11 RADIO 2- DERIG pin CM2 8WQ 4 Roles Exp Onsite Office As…" at bounding box center [820, 368] width 87 height 570
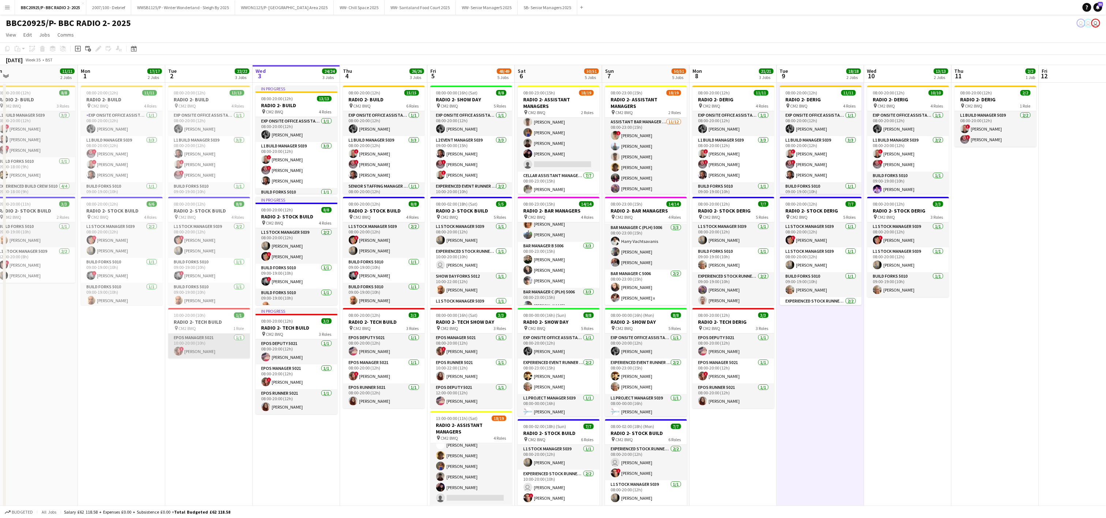
click at [232, 340] on app-card-role "EPOS Manager 5021 [DATE] 10:00-20:00 (10h) ! [PERSON_NAME]" at bounding box center [209, 345] width 82 height 25
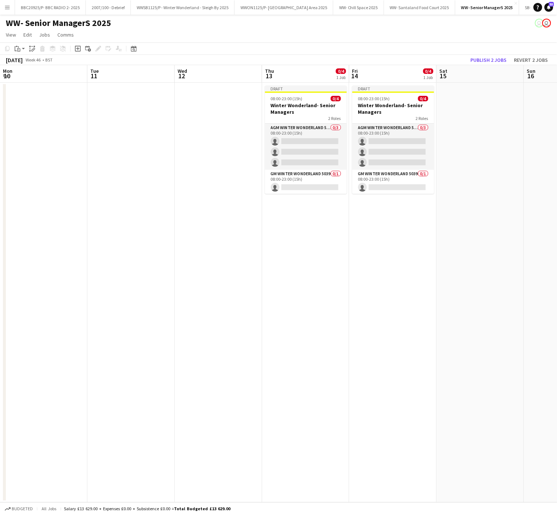
scroll to position [0, 257]
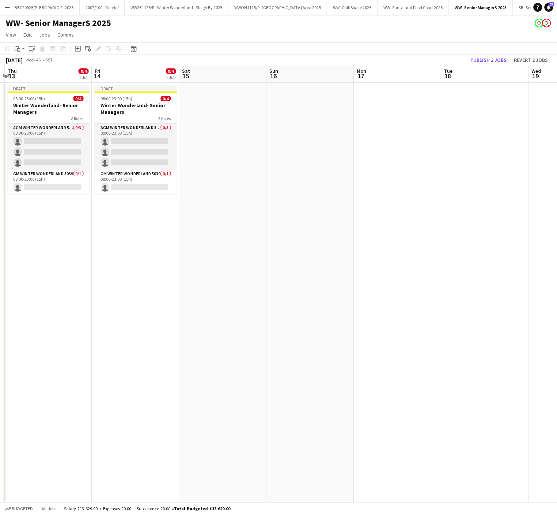
click at [162, 294] on app-date-cell "Draft 08:00-23:00 (15h) 0/4 Winter Wonderland- Senior Managers 2 Roles AGM Wint…" at bounding box center [135, 293] width 87 height 420
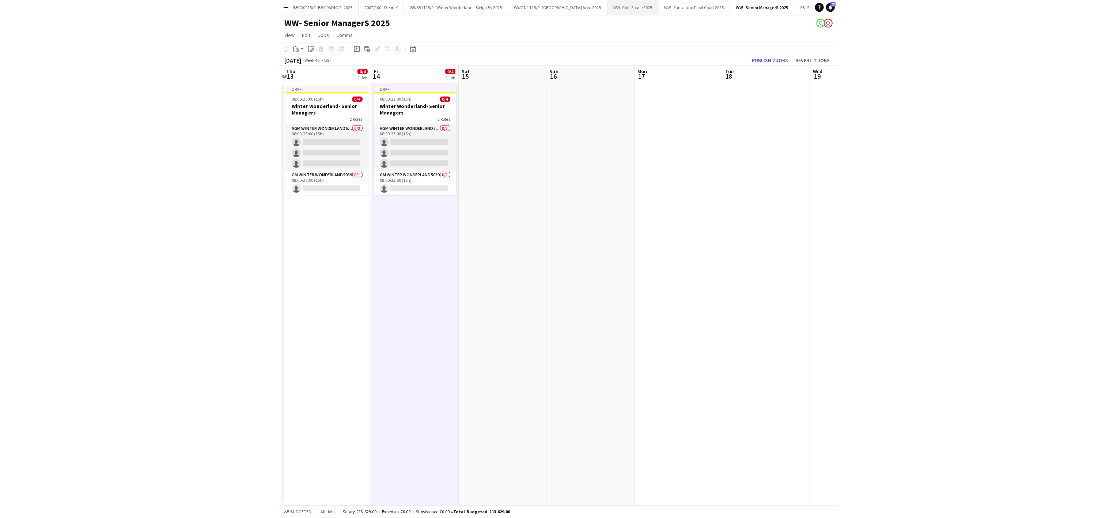
scroll to position [0, 0]
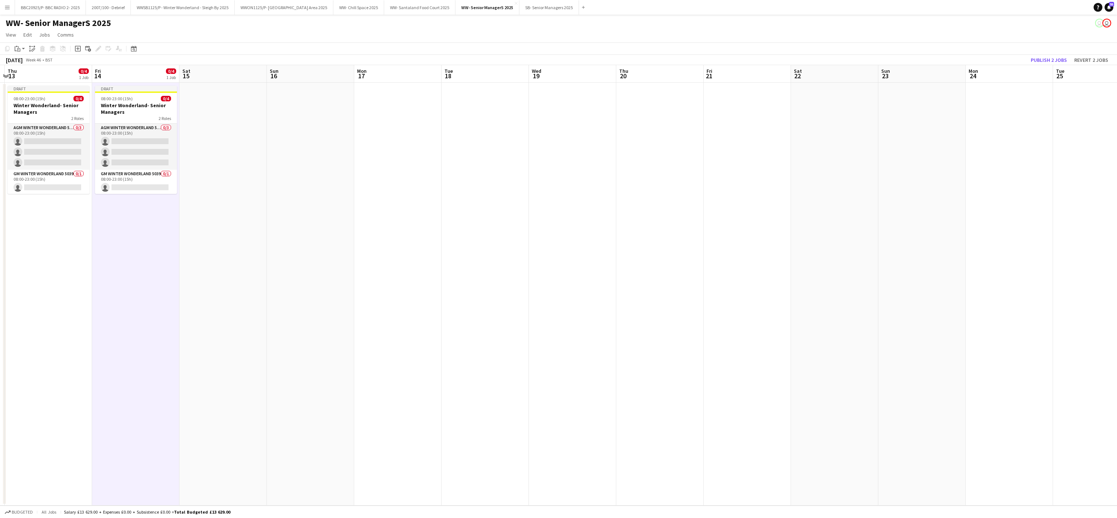
click at [231, 240] on app-date-cell at bounding box center [223, 294] width 87 height 423
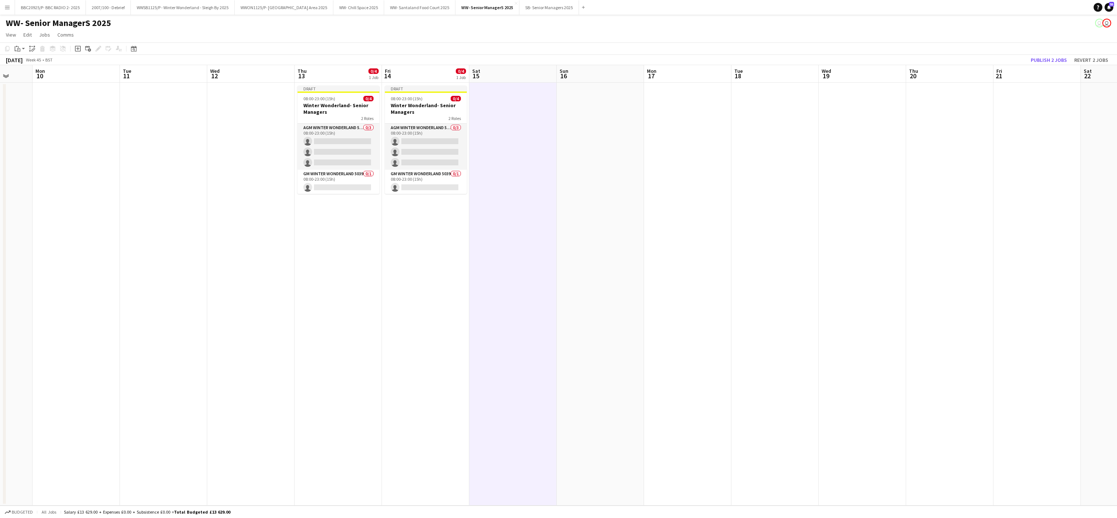
scroll to position [0, 226]
click at [419, 282] on app-date-cell "Draft 08:00-23:00 (15h) 0/4 Winter Wonderland- Senior Managers 2 Roles AGM Wint…" at bounding box center [428, 294] width 87 height 423
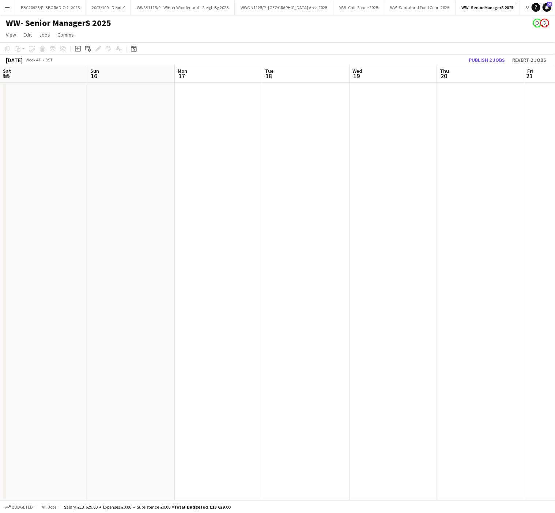
scroll to position [0, 256]
click at [404, 277] on app-date-cell at bounding box center [399, 292] width 87 height 418
